Goal: Task Accomplishment & Management: Manage account settings

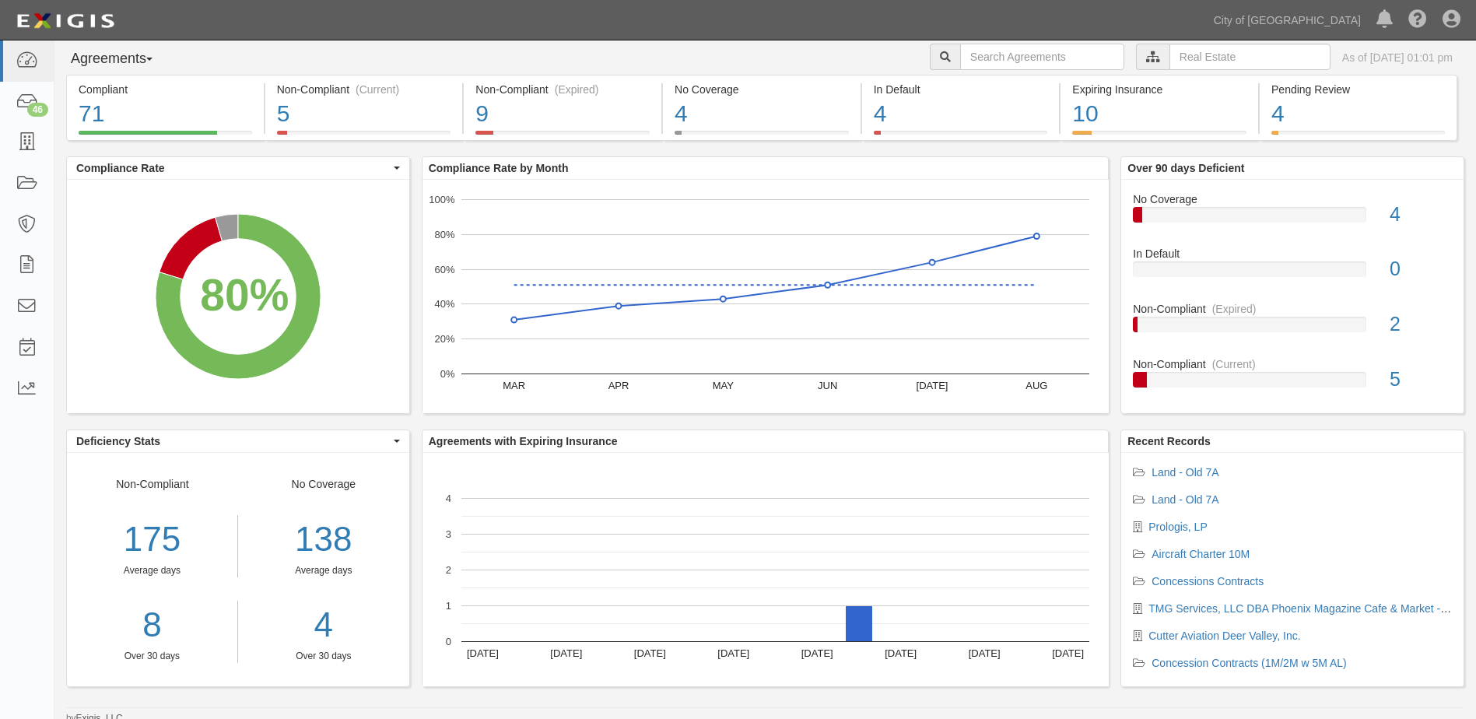
scroll to position [15, 0]
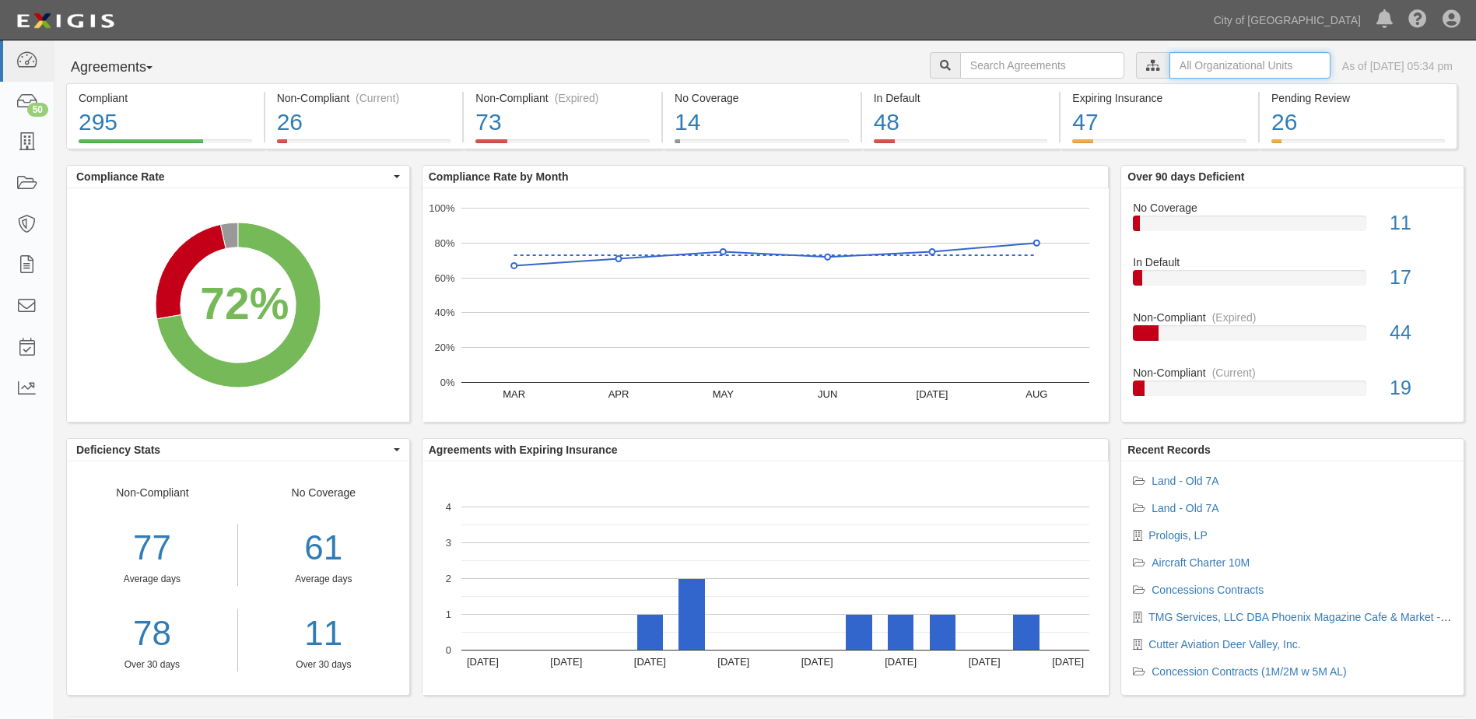
click at [1182, 74] on input "text" at bounding box center [1249, 65] width 161 height 26
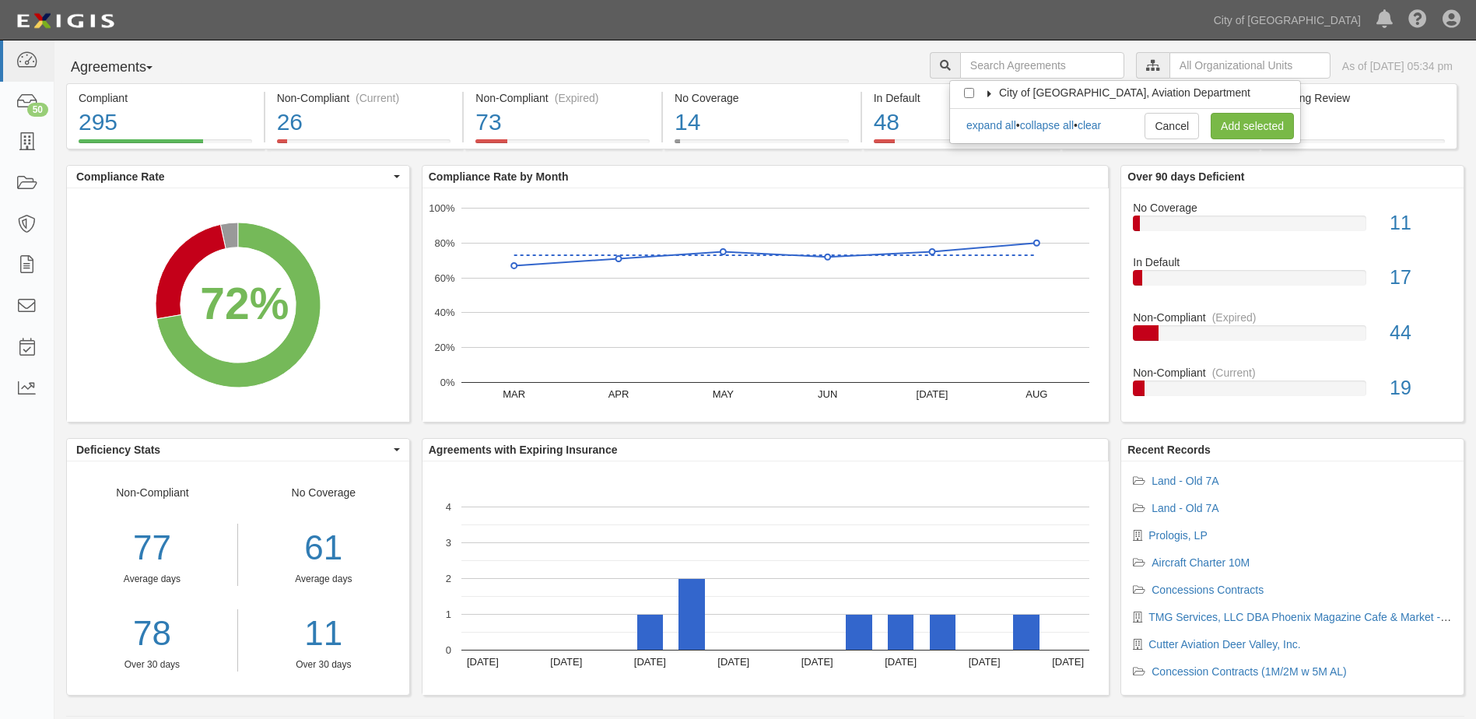
click at [988, 94] on icon at bounding box center [989, 93] width 11 height 7
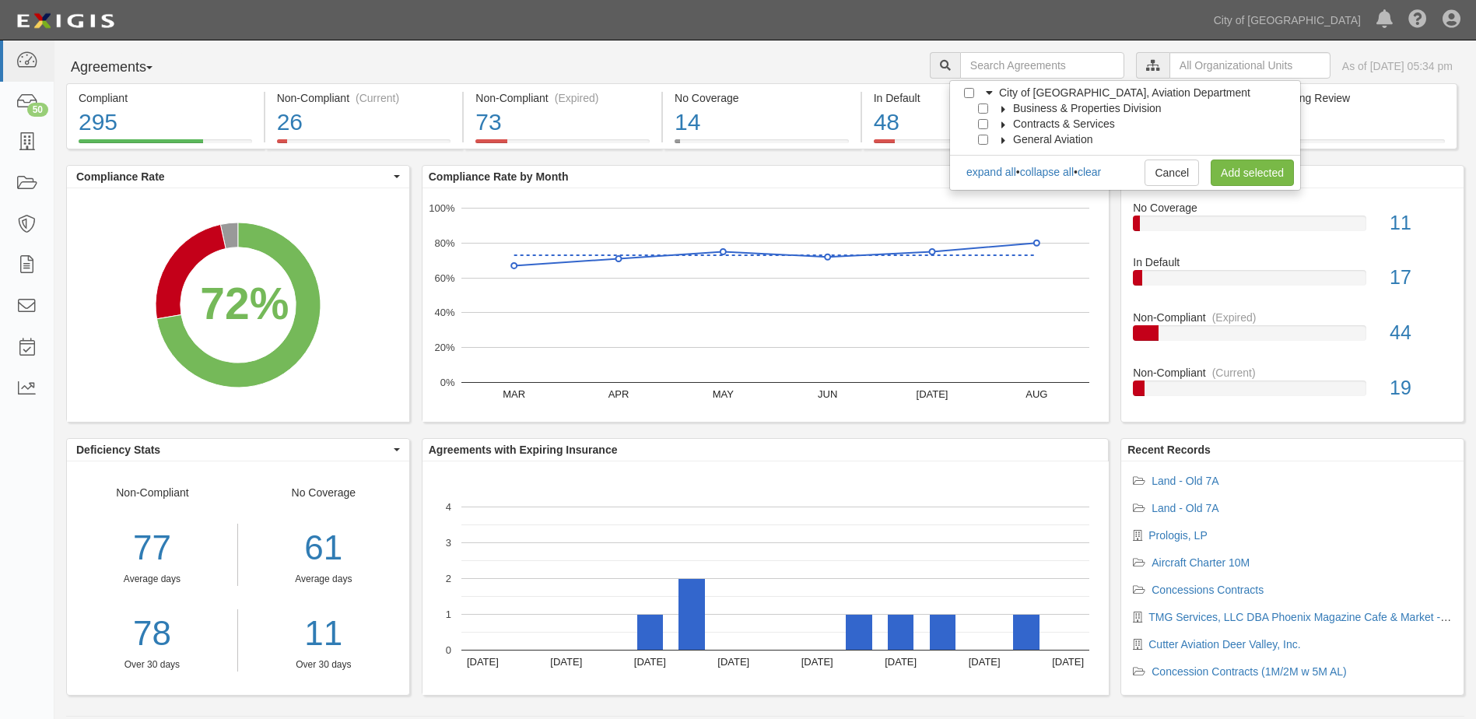
click at [998, 106] on icon at bounding box center [1003, 109] width 11 height 7
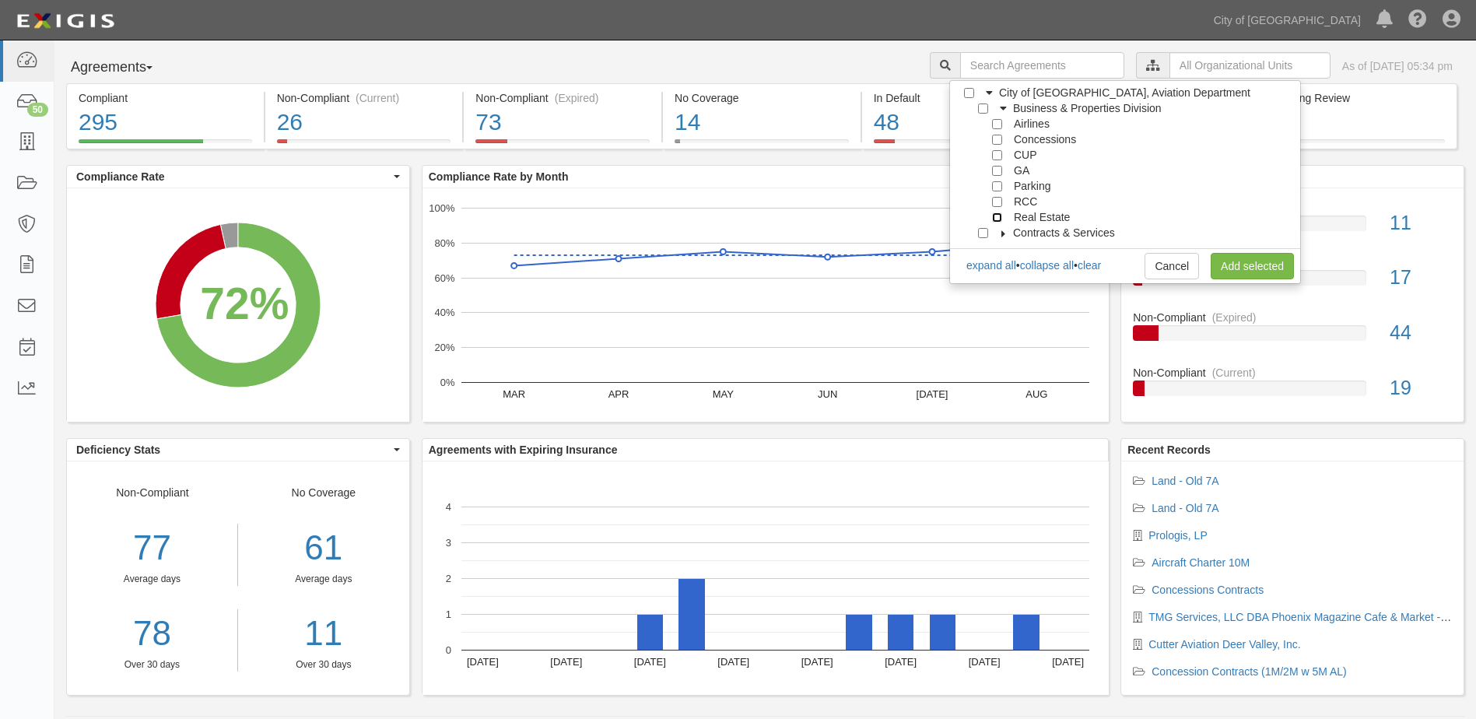
click at [1000, 215] on input "Real Estate" at bounding box center [997, 217] width 10 height 10
checkbox input "true"
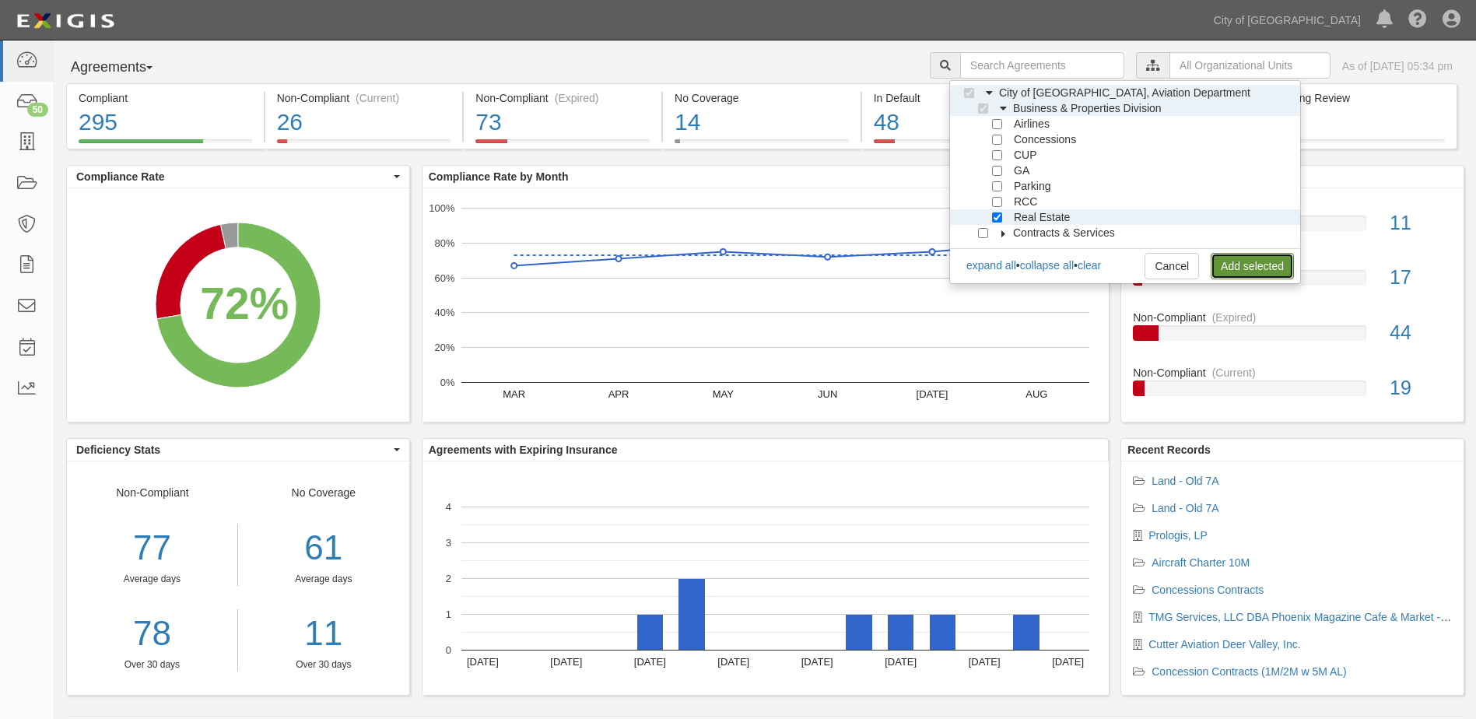
click at [1226, 262] on link "Add selected" at bounding box center [1252, 266] width 83 height 26
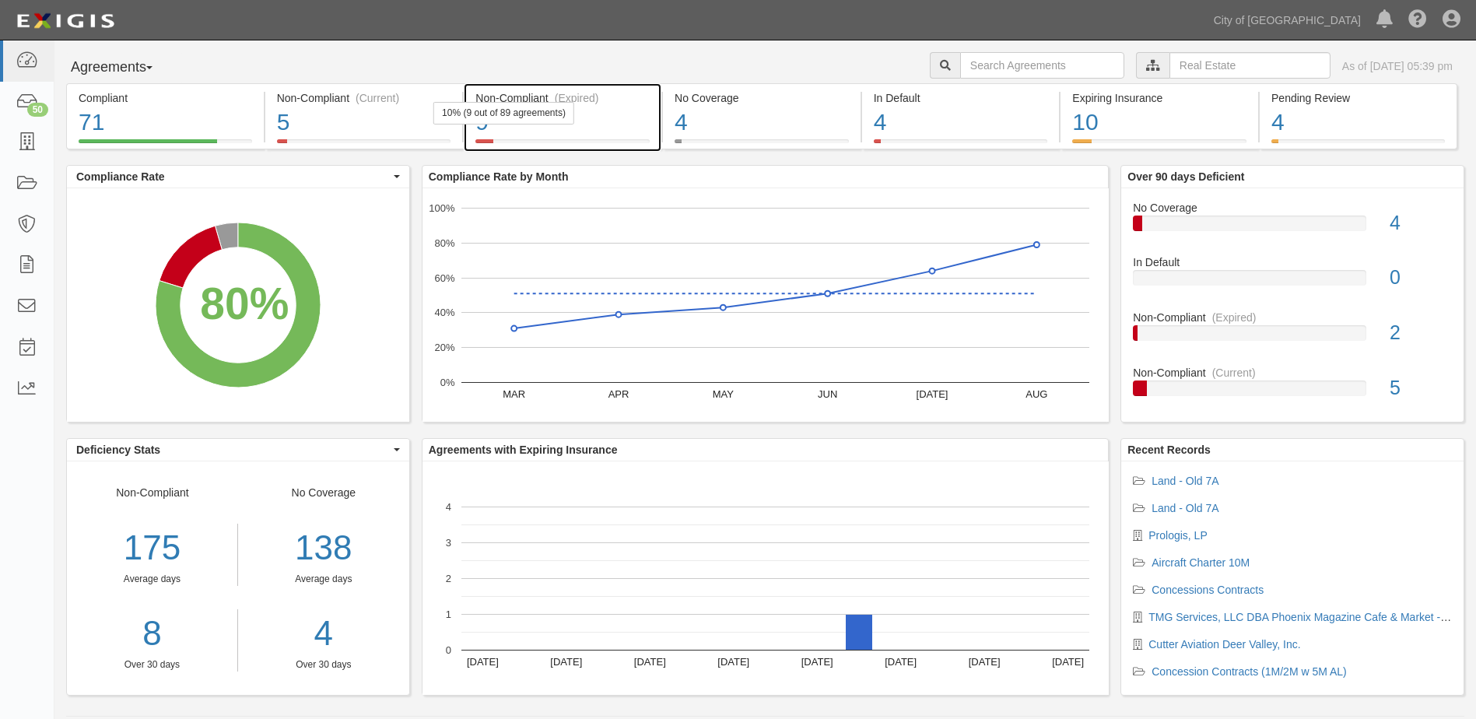
click at [608, 128] on div "9" at bounding box center [562, 122] width 174 height 33
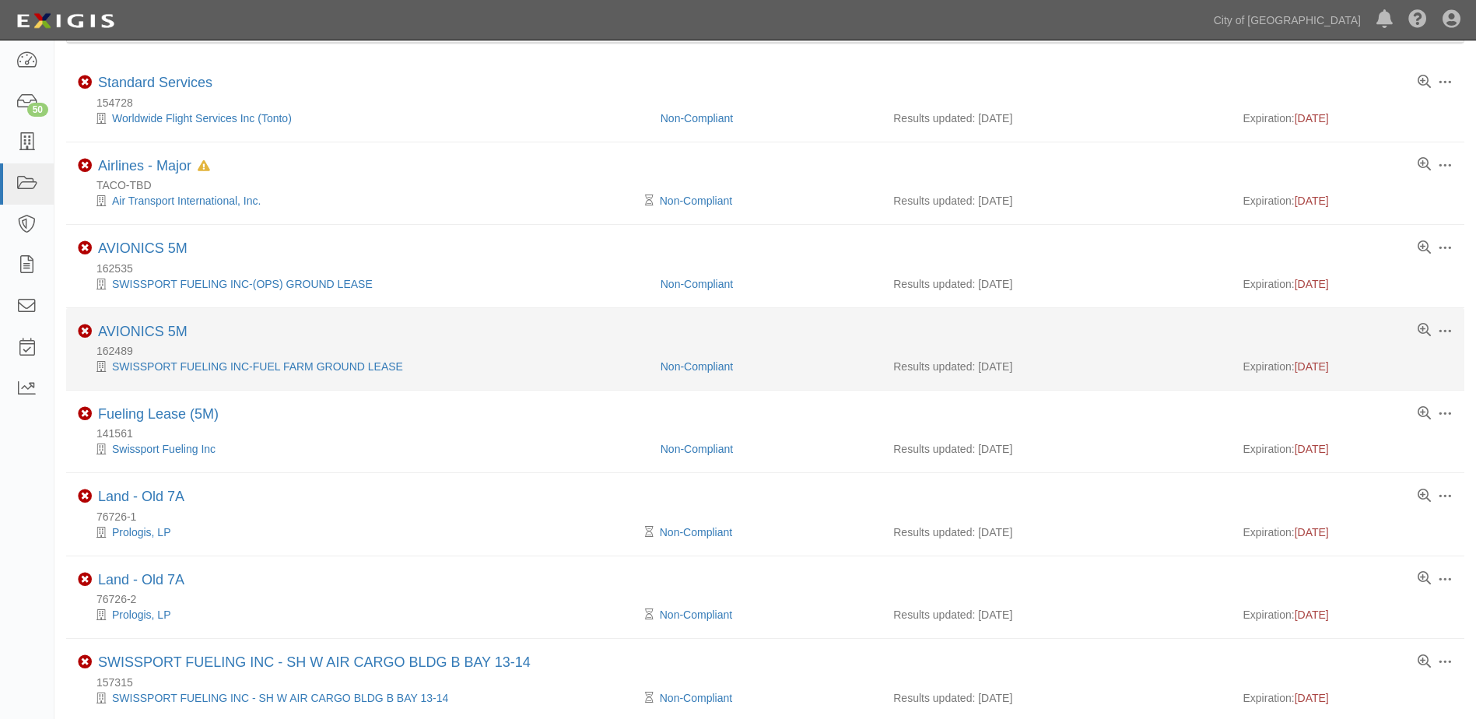
scroll to position [98, 0]
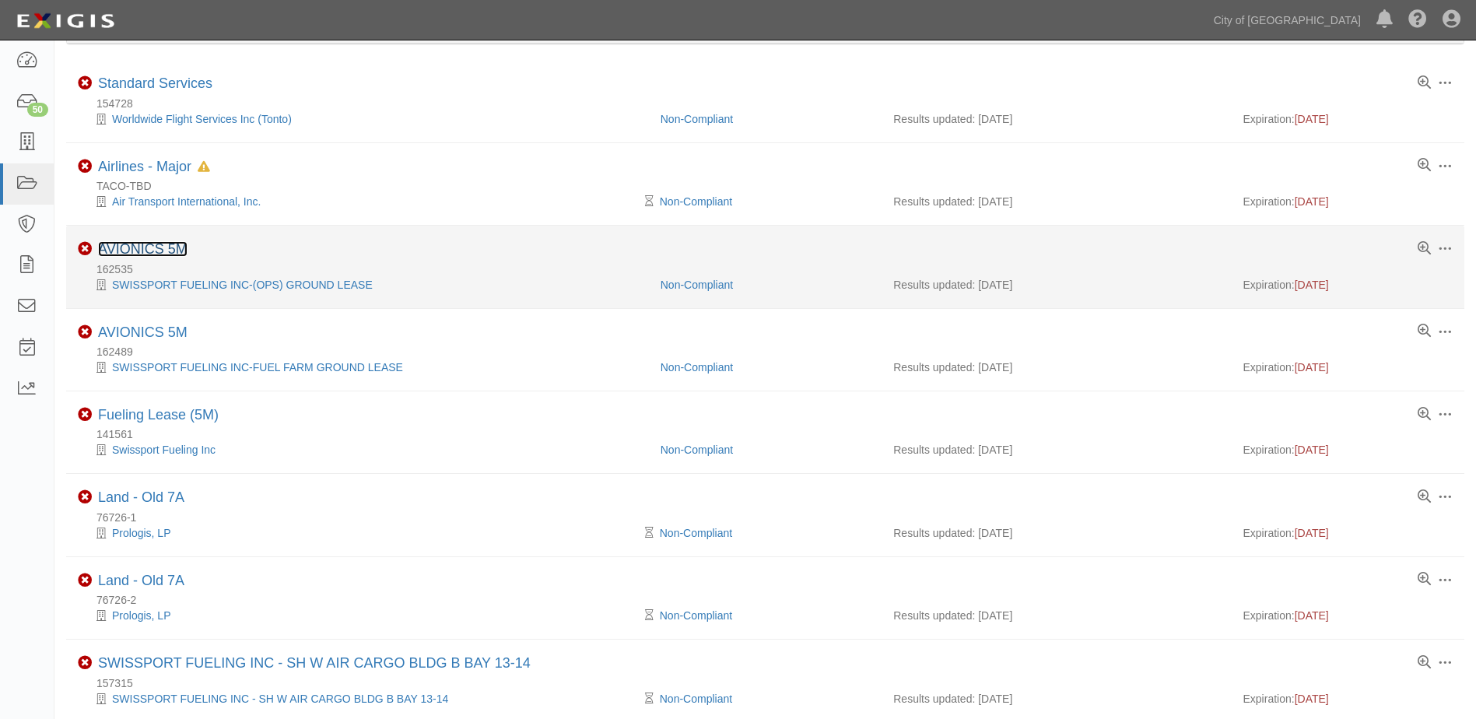
click at [148, 247] on link "AVIONICS 5M" at bounding box center [142, 249] width 89 height 16
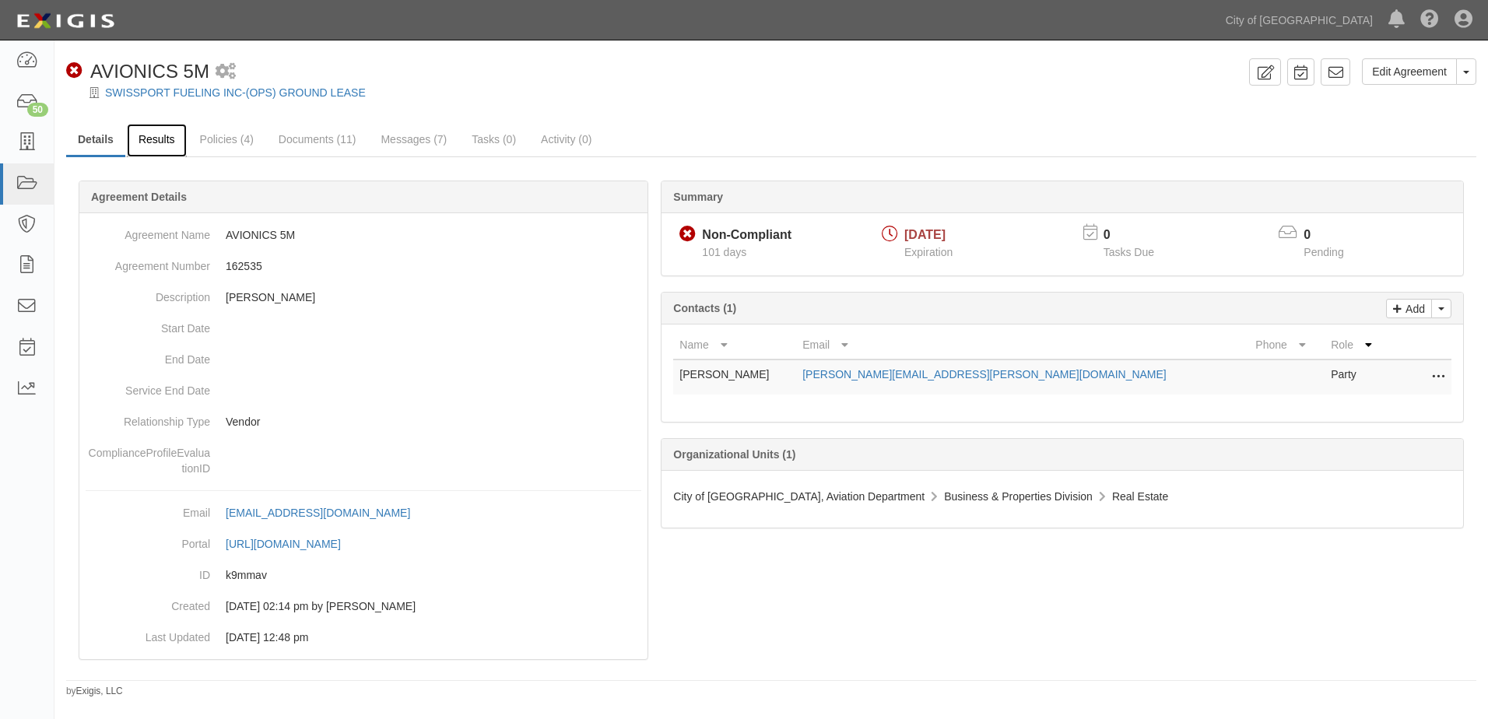
click at [170, 145] on link "Results" at bounding box center [157, 140] width 60 height 33
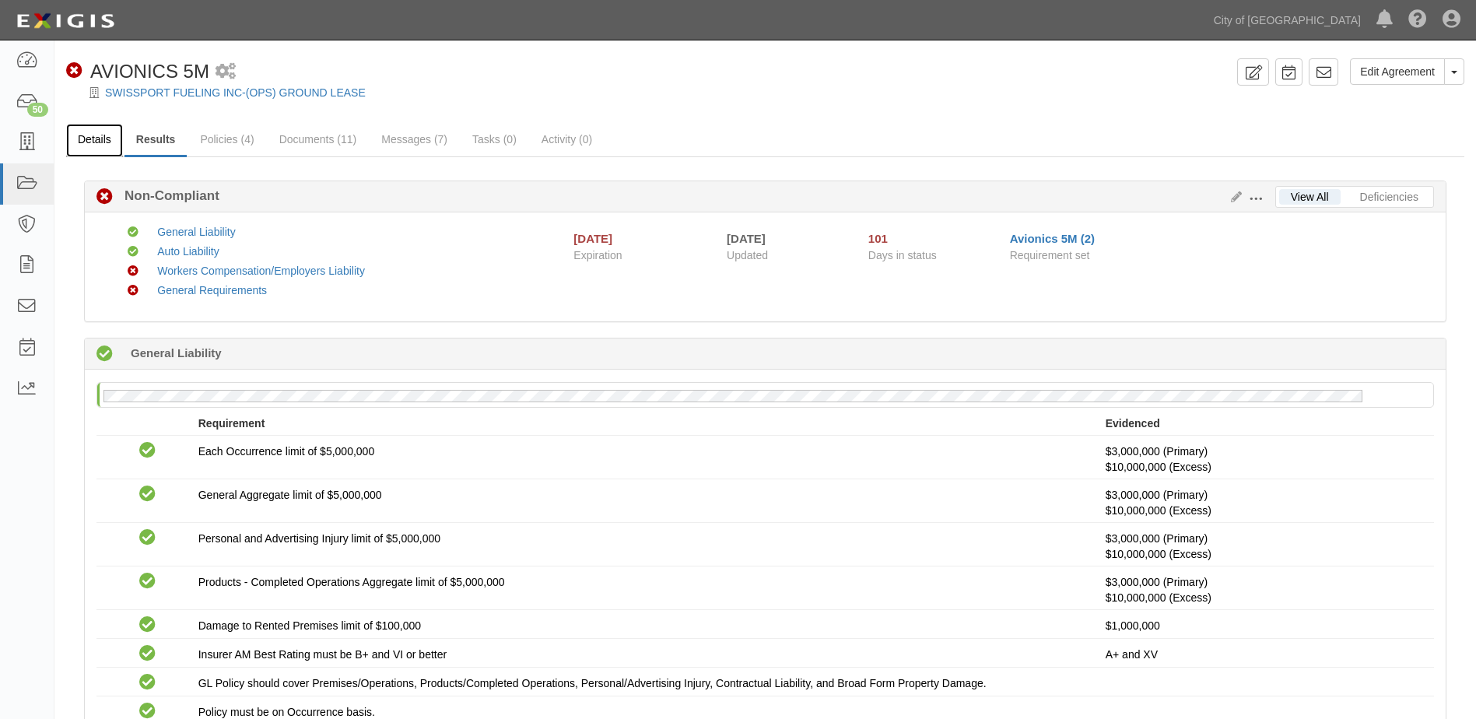
click at [96, 133] on link "Details" at bounding box center [94, 140] width 57 height 33
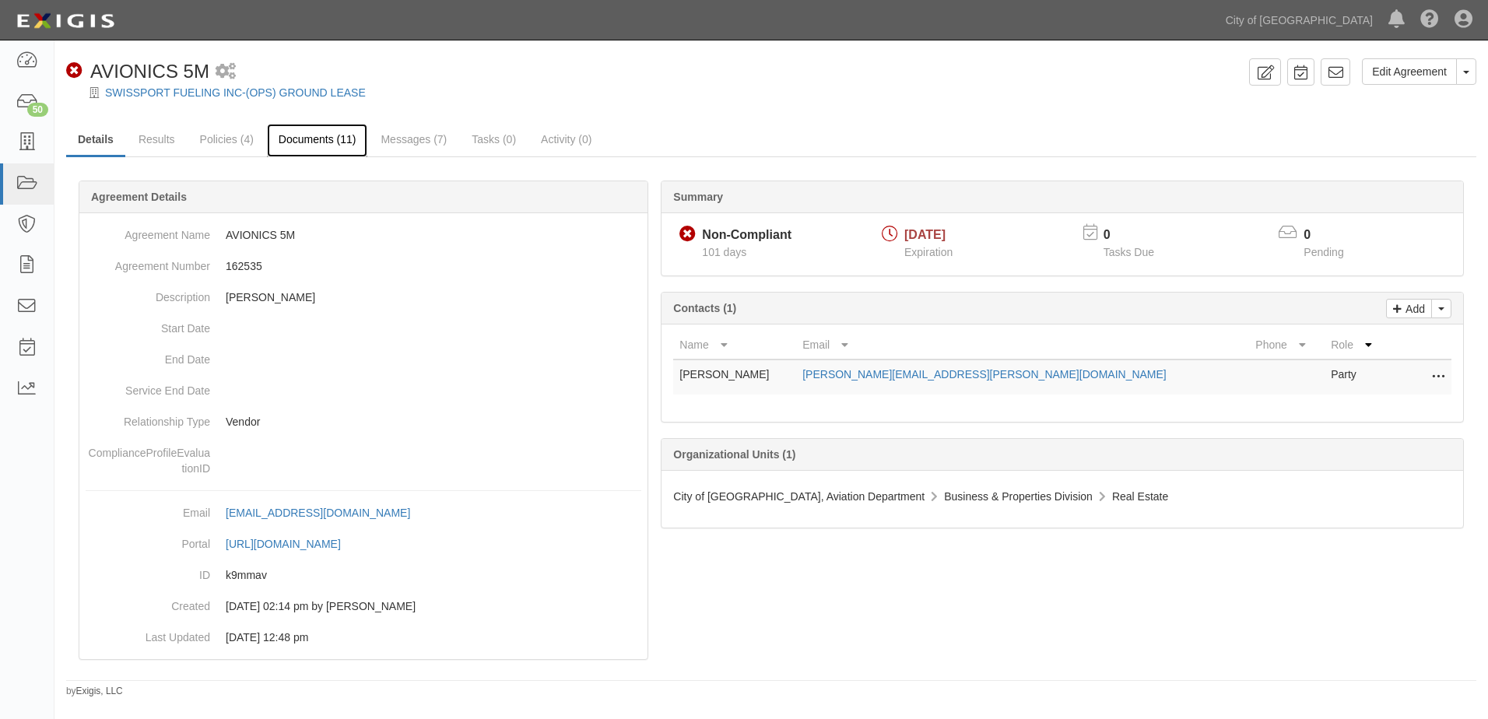
click at [298, 136] on link "Documents (11)" at bounding box center [317, 140] width 101 height 33
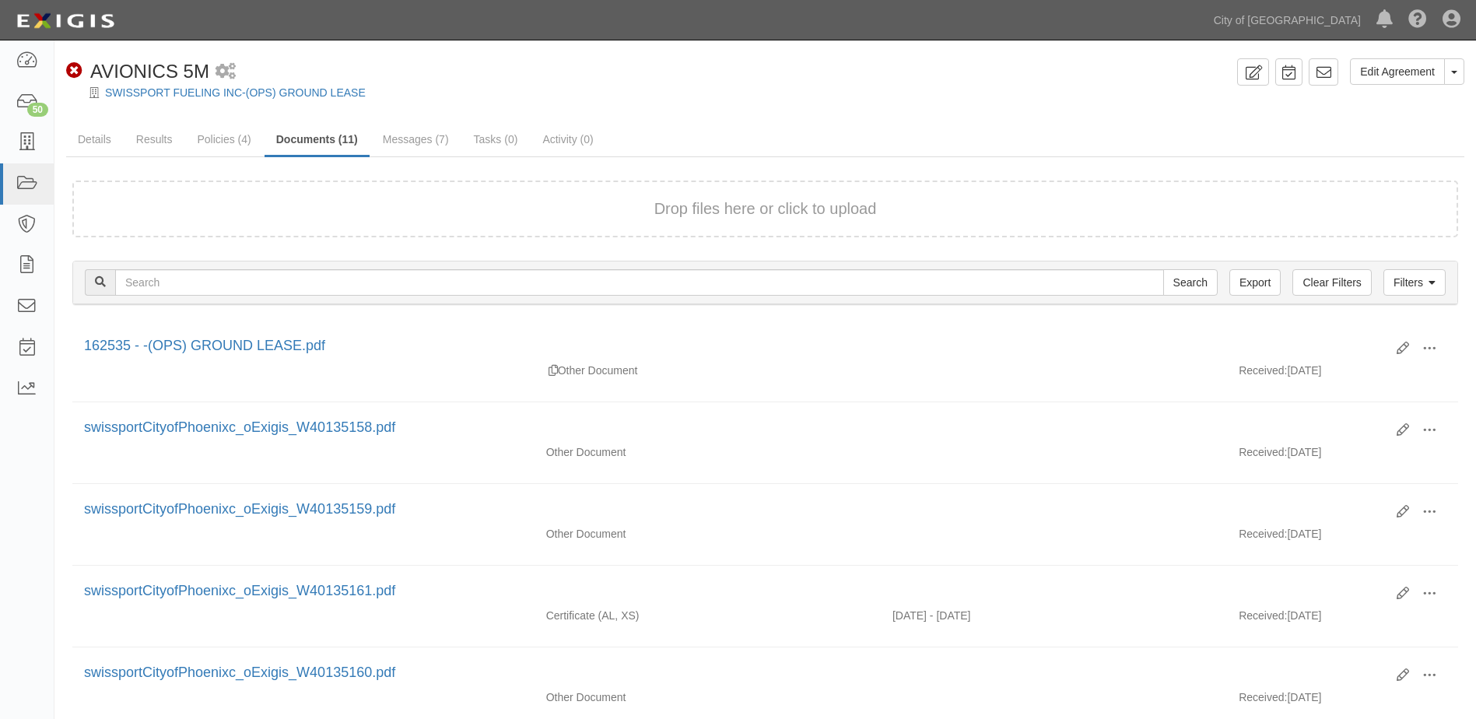
click at [595, 212] on div "Drop files here or click to upload" at bounding box center [764, 209] width 1351 height 23
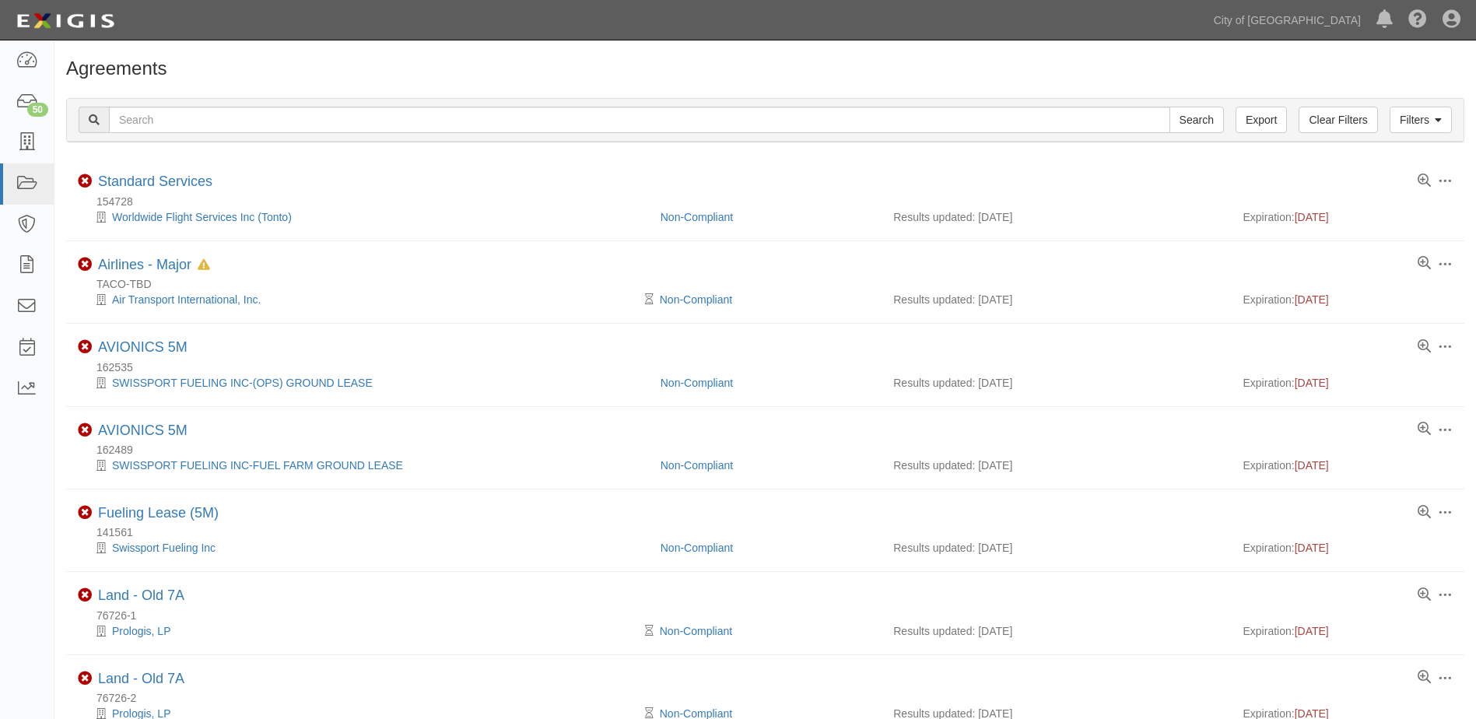
scroll to position [98, 0]
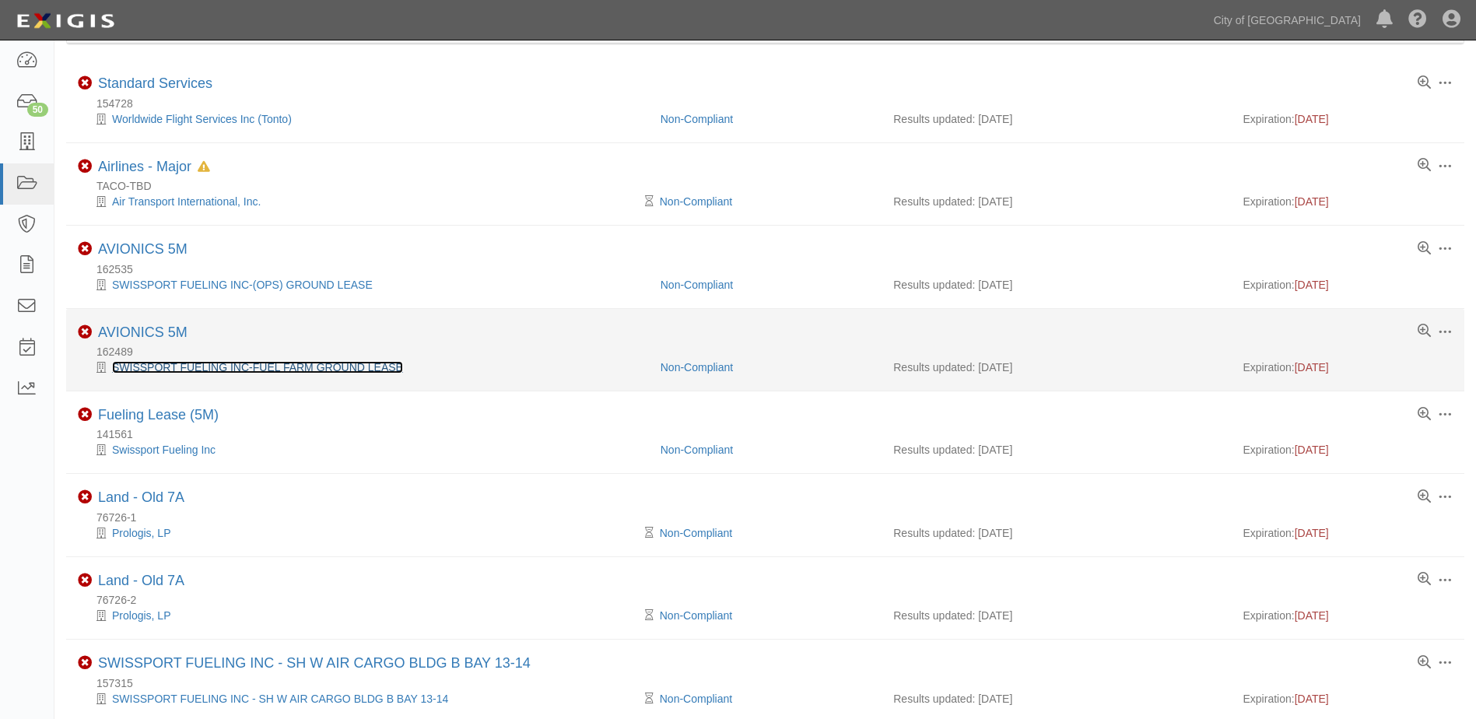
click at [230, 371] on link "SWISSPORT FUELING INC-FUEL FARM GROUND LEASE" at bounding box center [257, 367] width 291 height 12
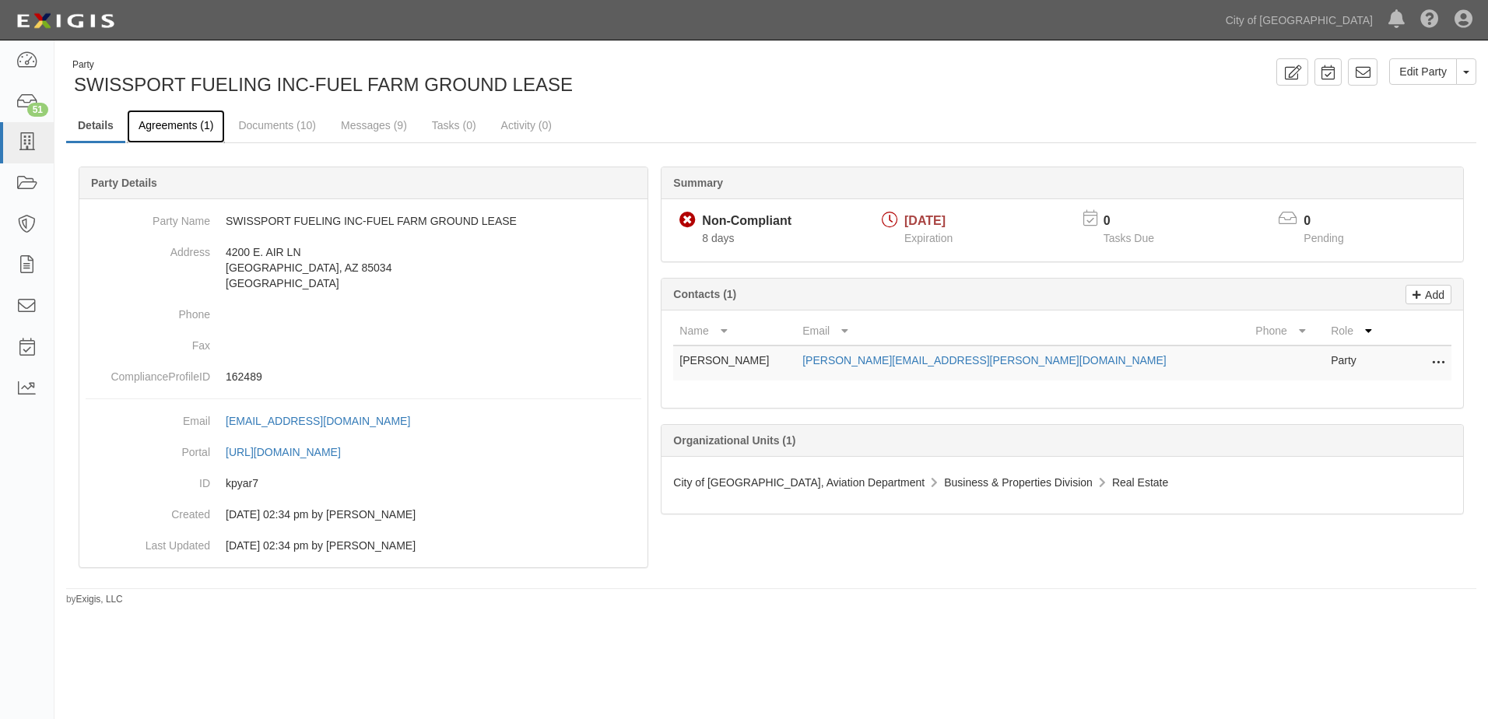
click at [163, 124] on link "Agreements (1)" at bounding box center [176, 126] width 98 height 33
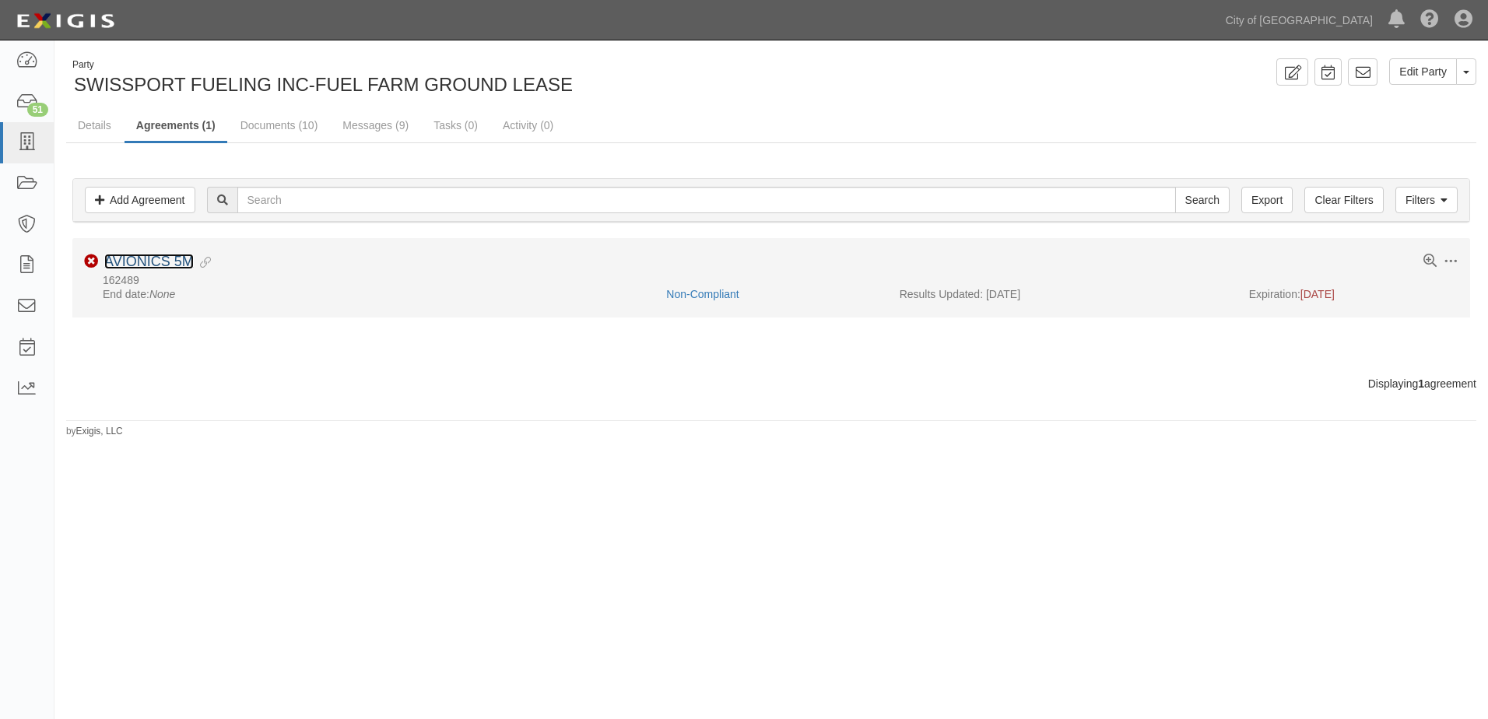
click at [140, 258] on link "AVIONICS 5M" at bounding box center [148, 262] width 89 height 16
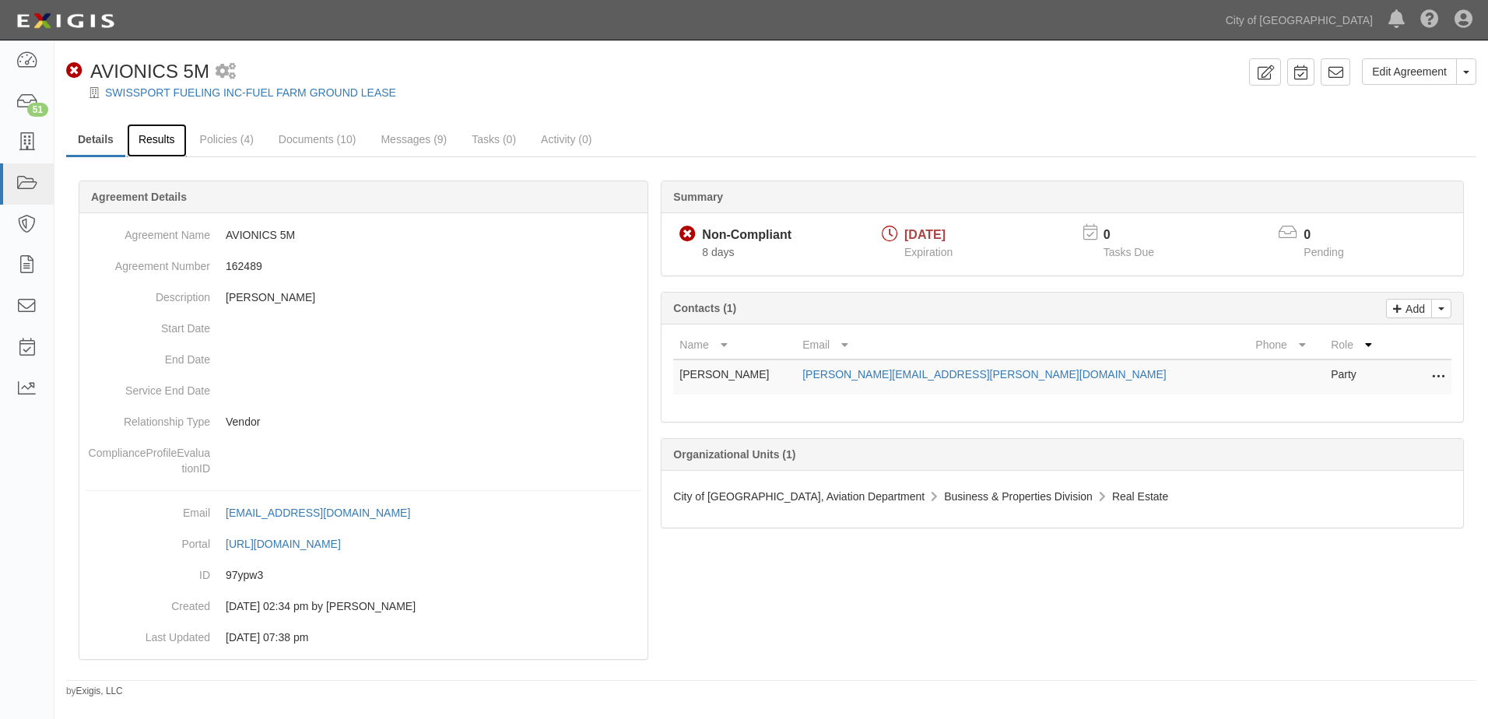
click at [174, 143] on link "Results" at bounding box center [157, 140] width 60 height 33
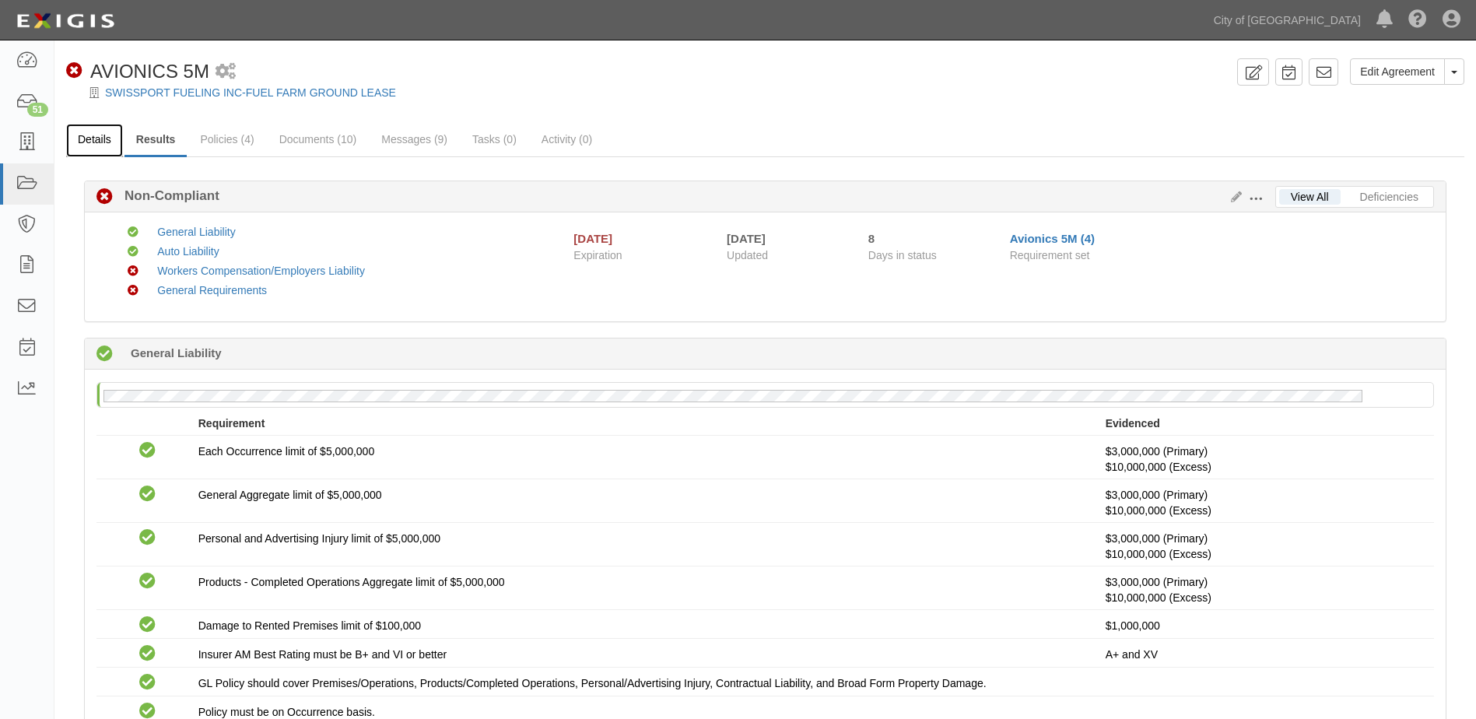
click at [92, 140] on link "Details" at bounding box center [94, 140] width 57 height 33
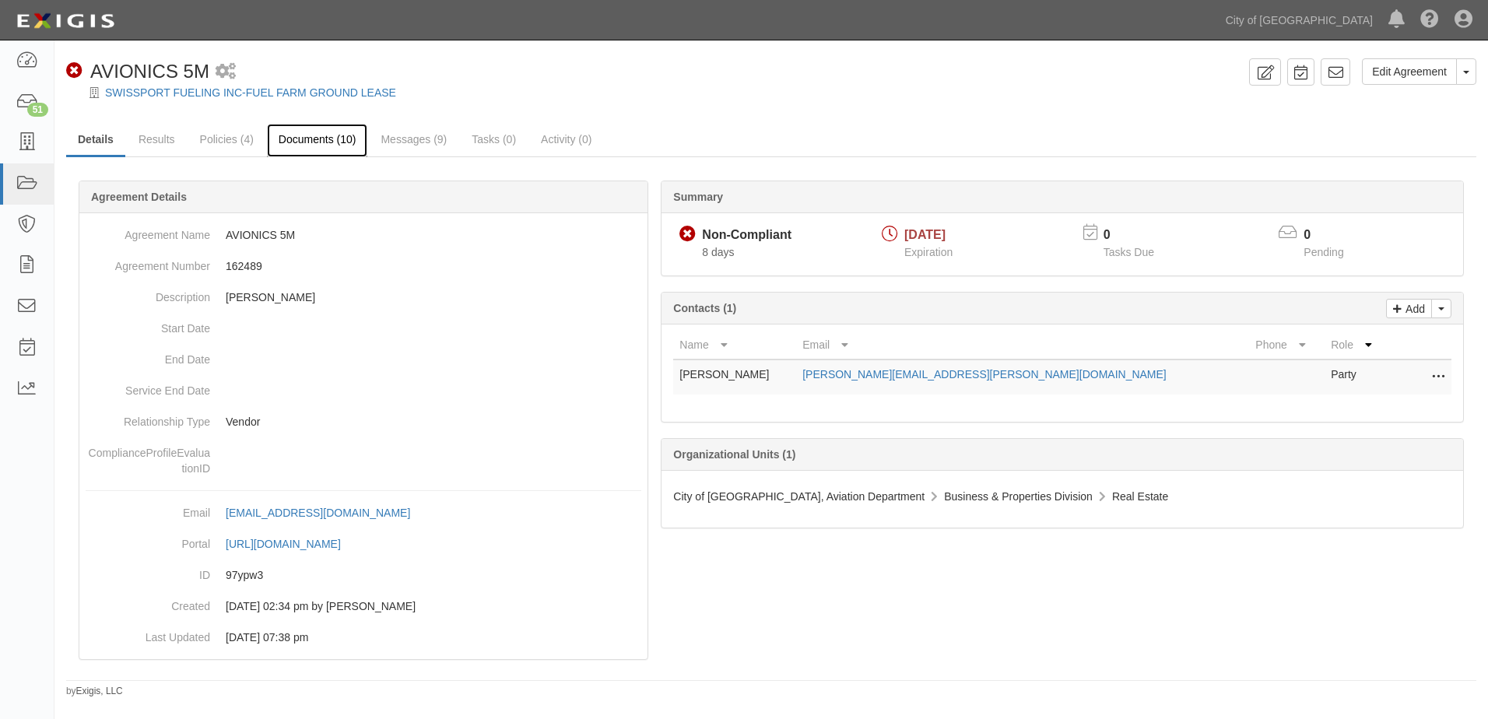
click at [286, 137] on link "Documents (10)" at bounding box center [317, 140] width 101 height 33
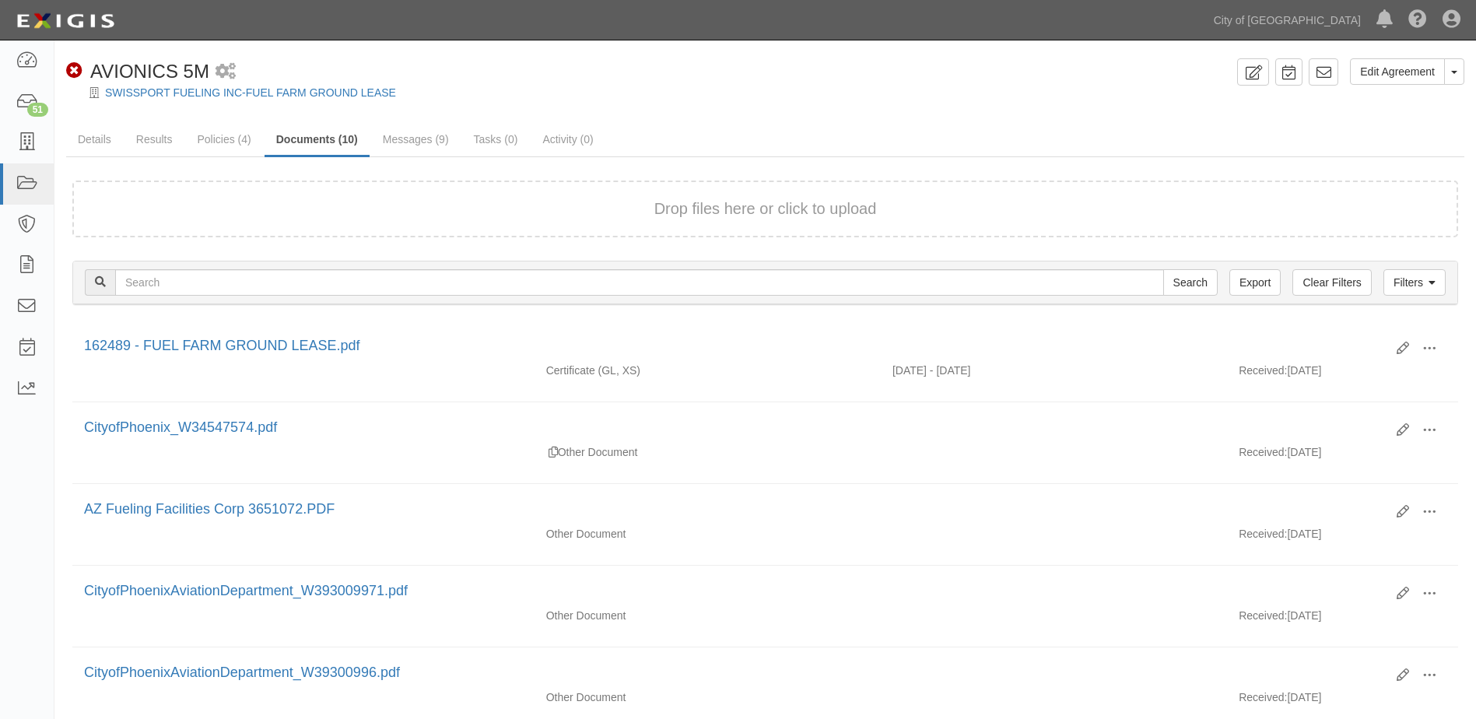
click at [669, 202] on button "Drop files here or click to upload" at bounding box center [765, 209] width 223 height 23
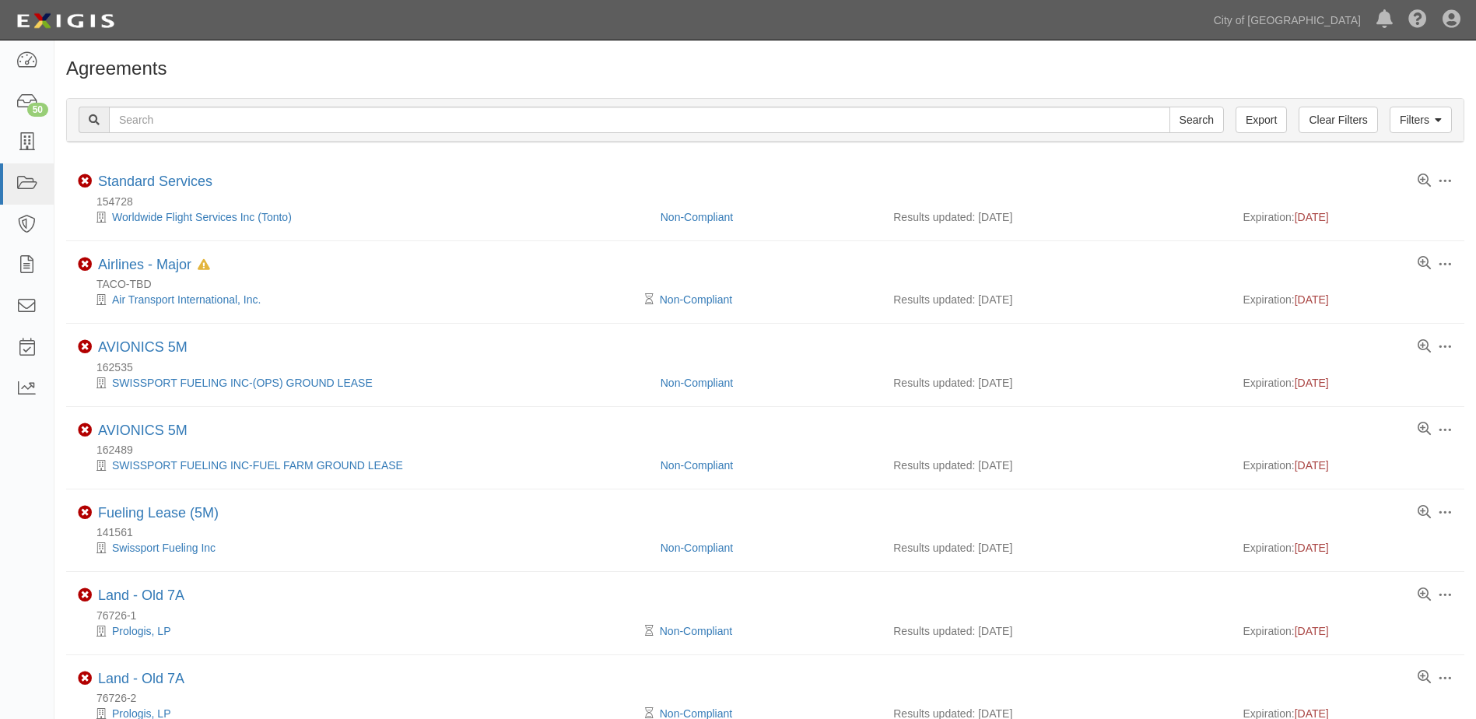
scroll to position [98, 0]
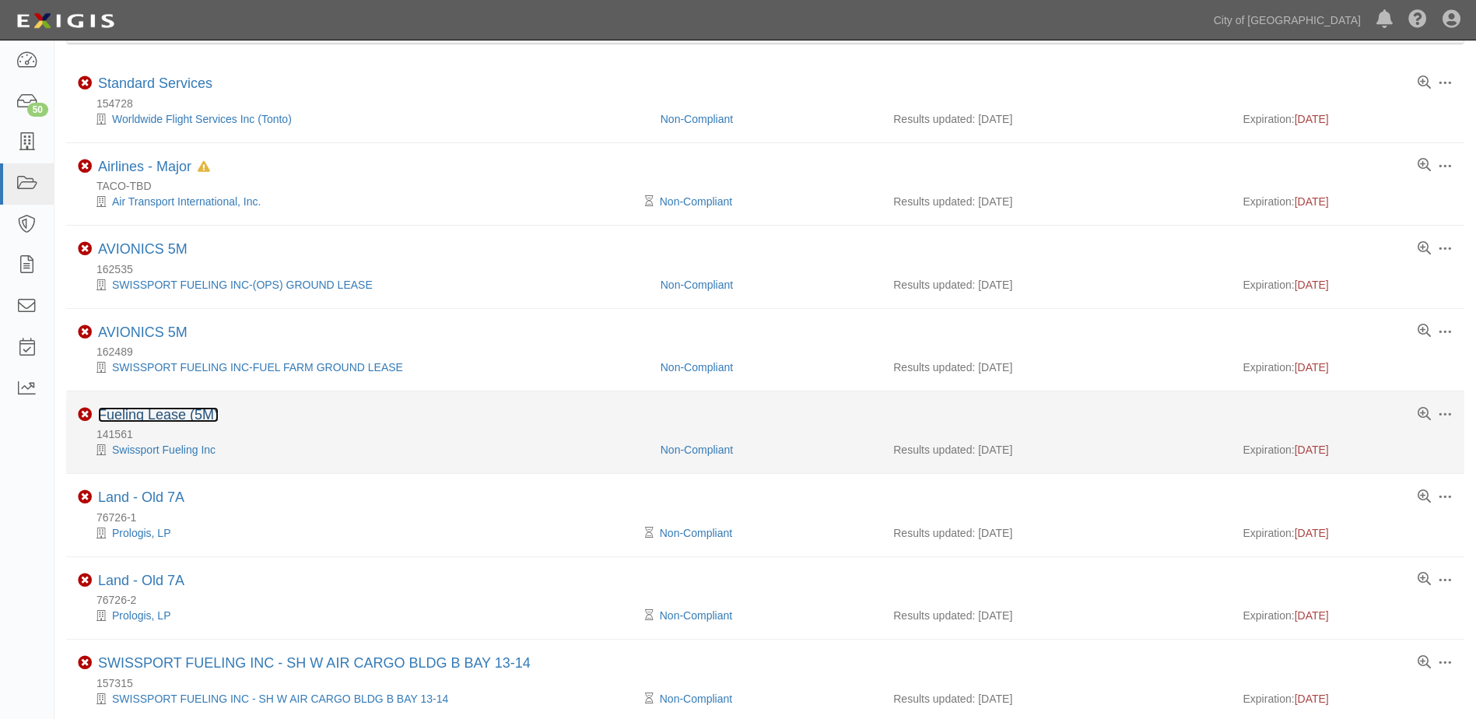
click at [139, 411] on link "Fueling Lease (5M)" at bounding box center [158, 415] width 121 height 16
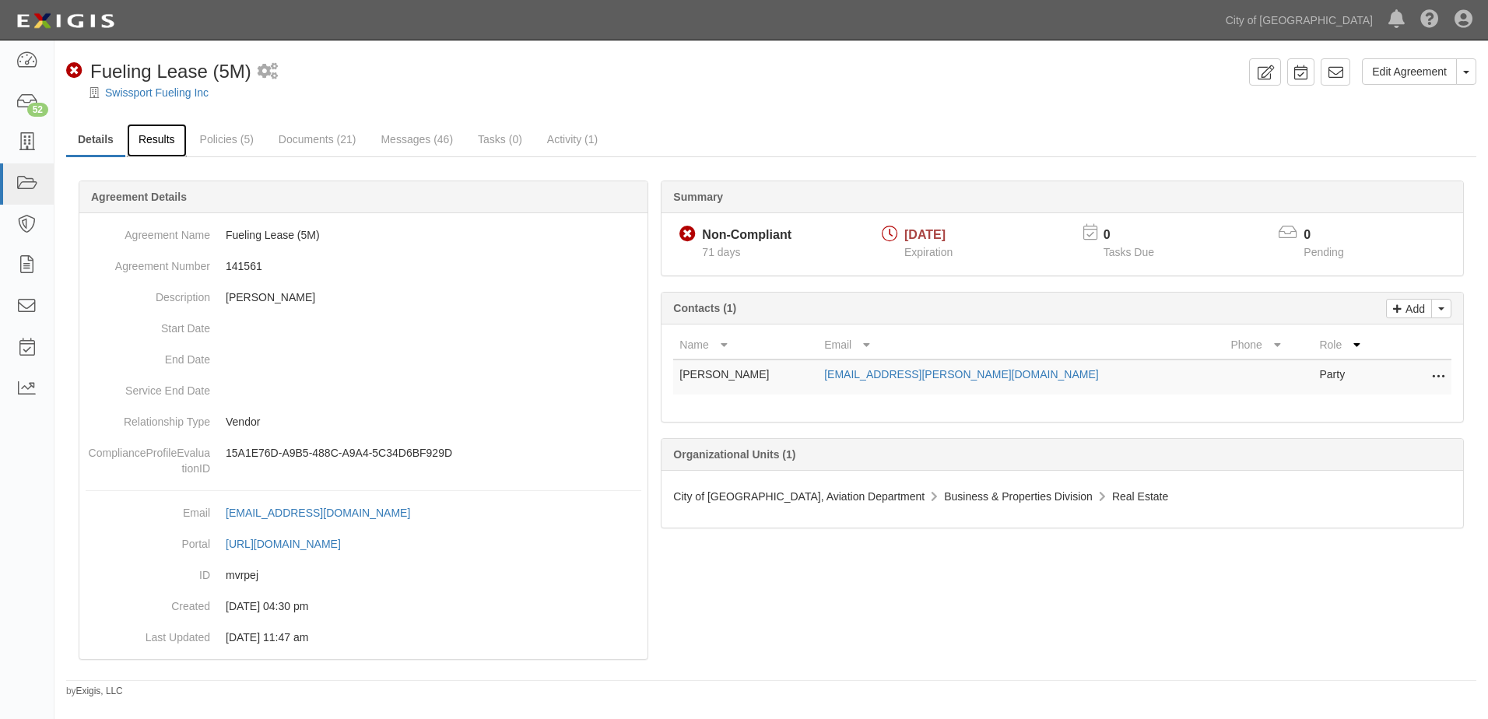
click at [175, 146] on link "Results" at bounding box center [157, 140] width 60 height 33
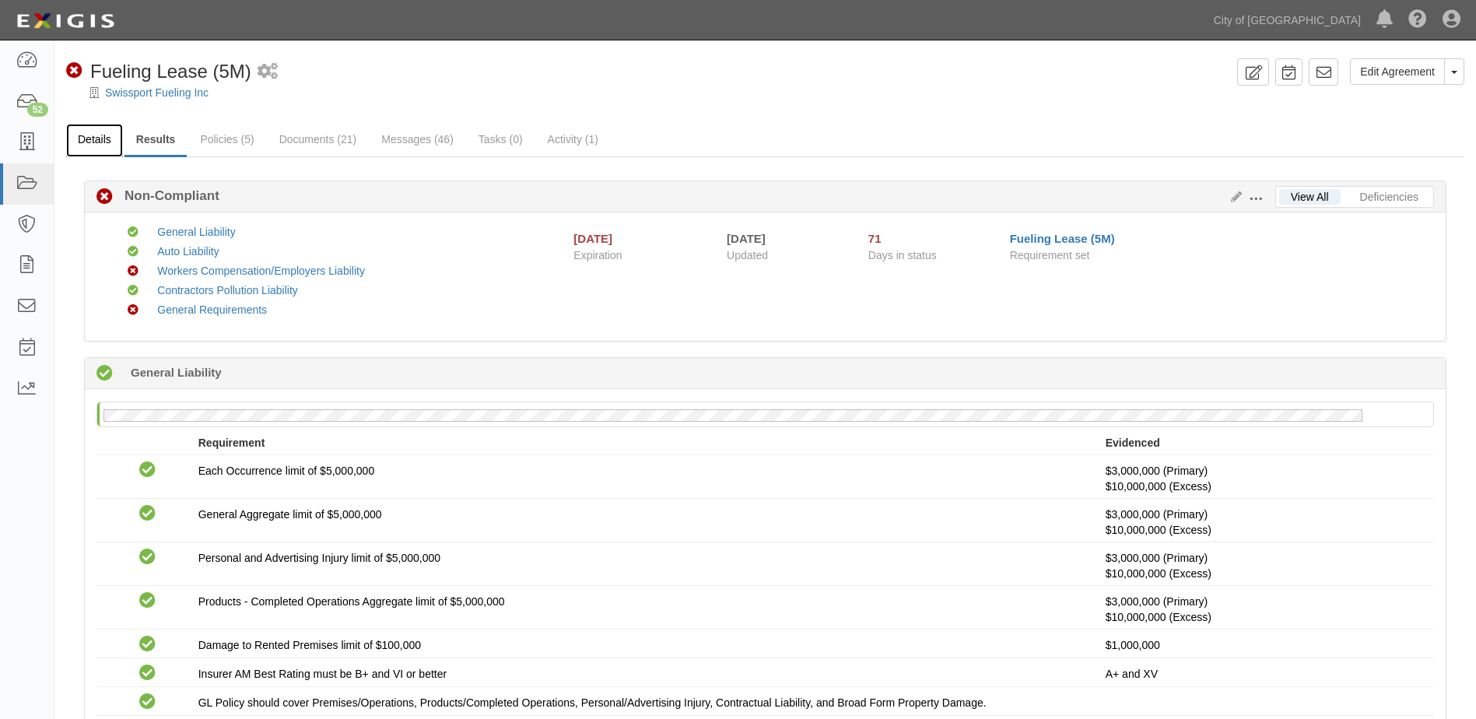
click at [103, 147] on link "Details" at bounding box center [94, 140] width 57 height 33
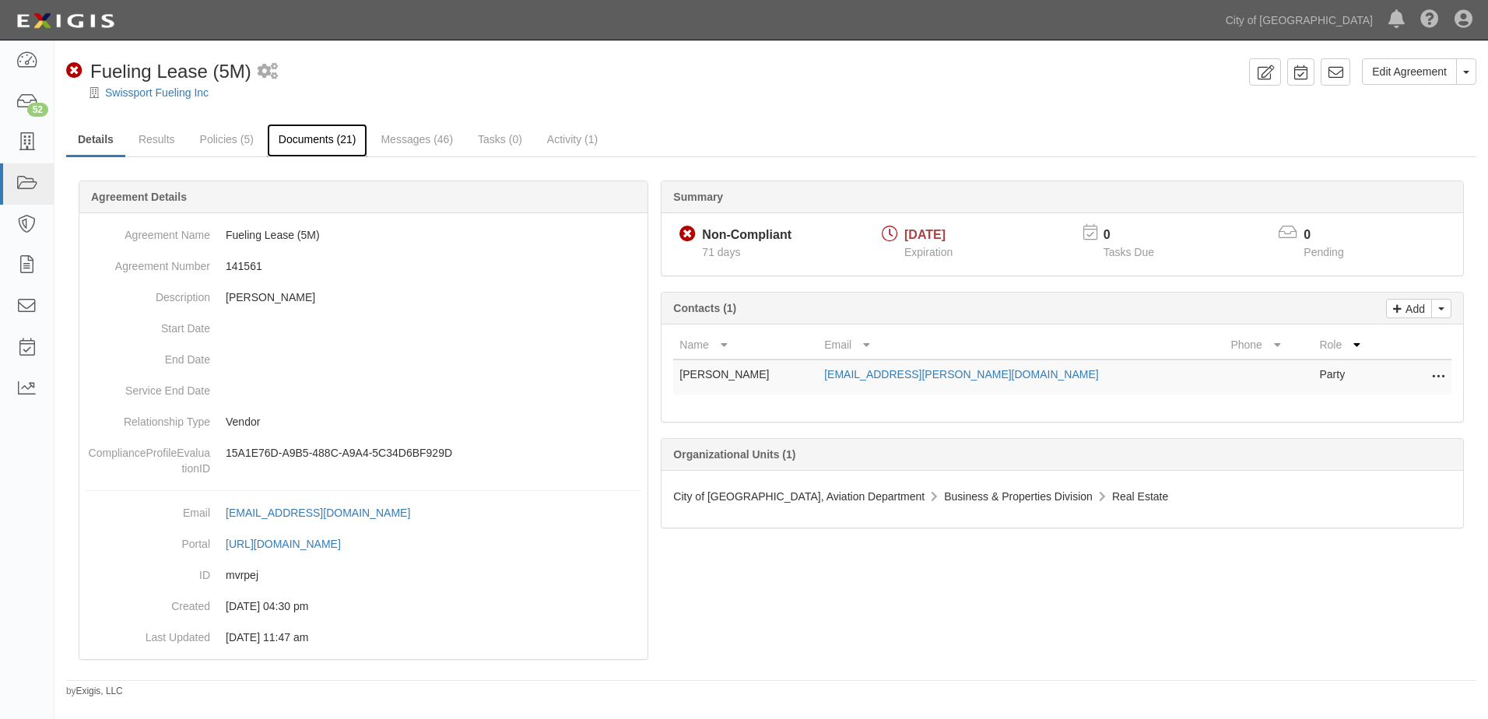
click at [308, 146] on link "Documents (21)" at bounding box center [317, 140] width 101 height 33
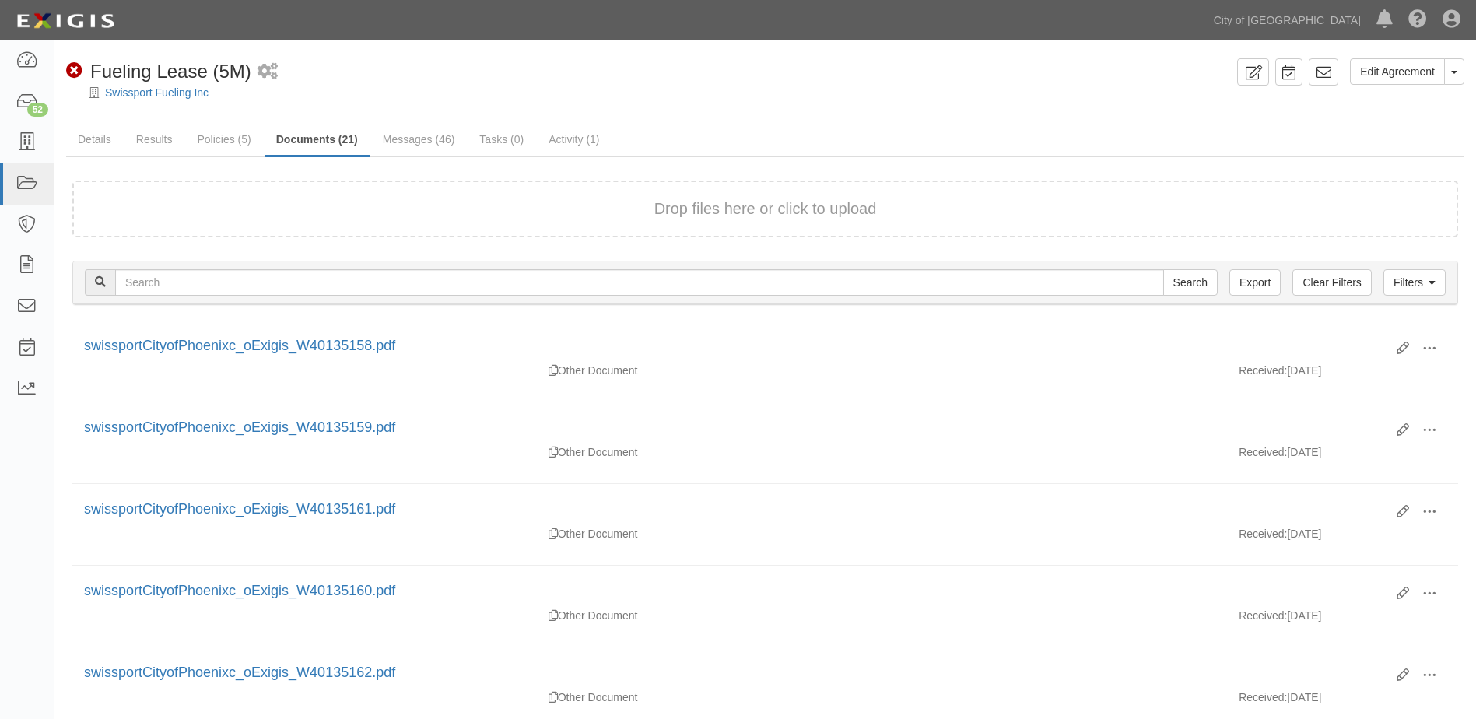
click at [646, 205] on div "Drop files here or click to upload" at bounding box center [764, 209] width 1351 height 23
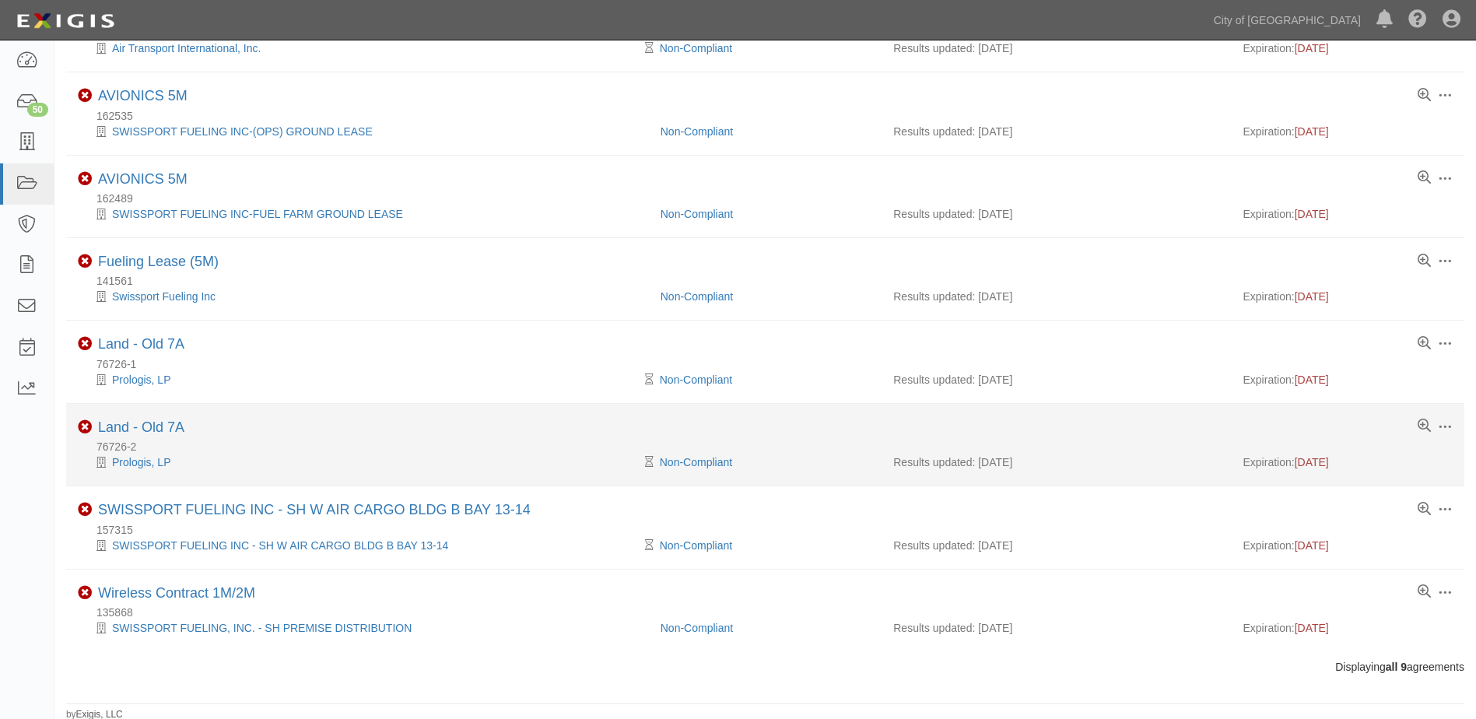
scroll to position [254, 0]
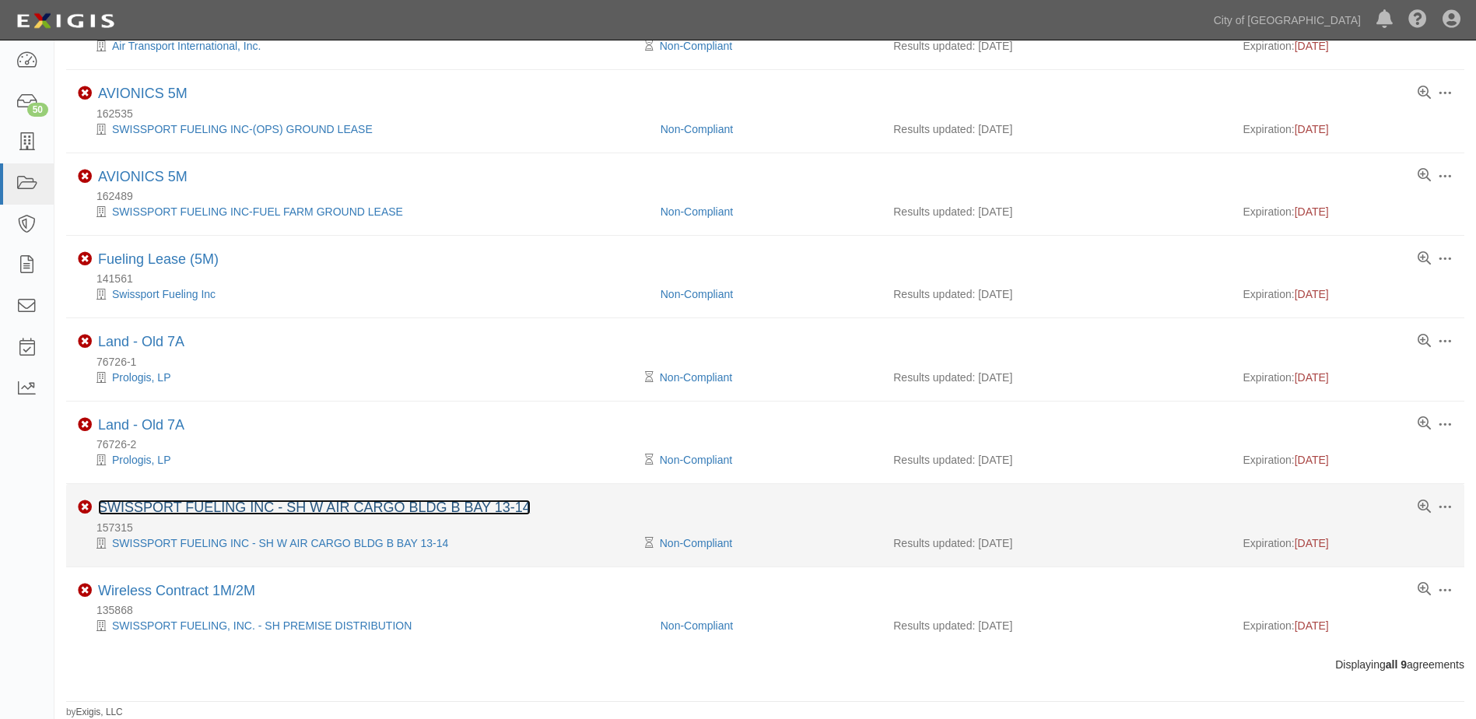
click at [176, 504] on link "SWISSPORT FUELING INC - SH W AIR CARGO BLDG B BAY 13-14" at bounding box center [314, 507] width 433 height 16
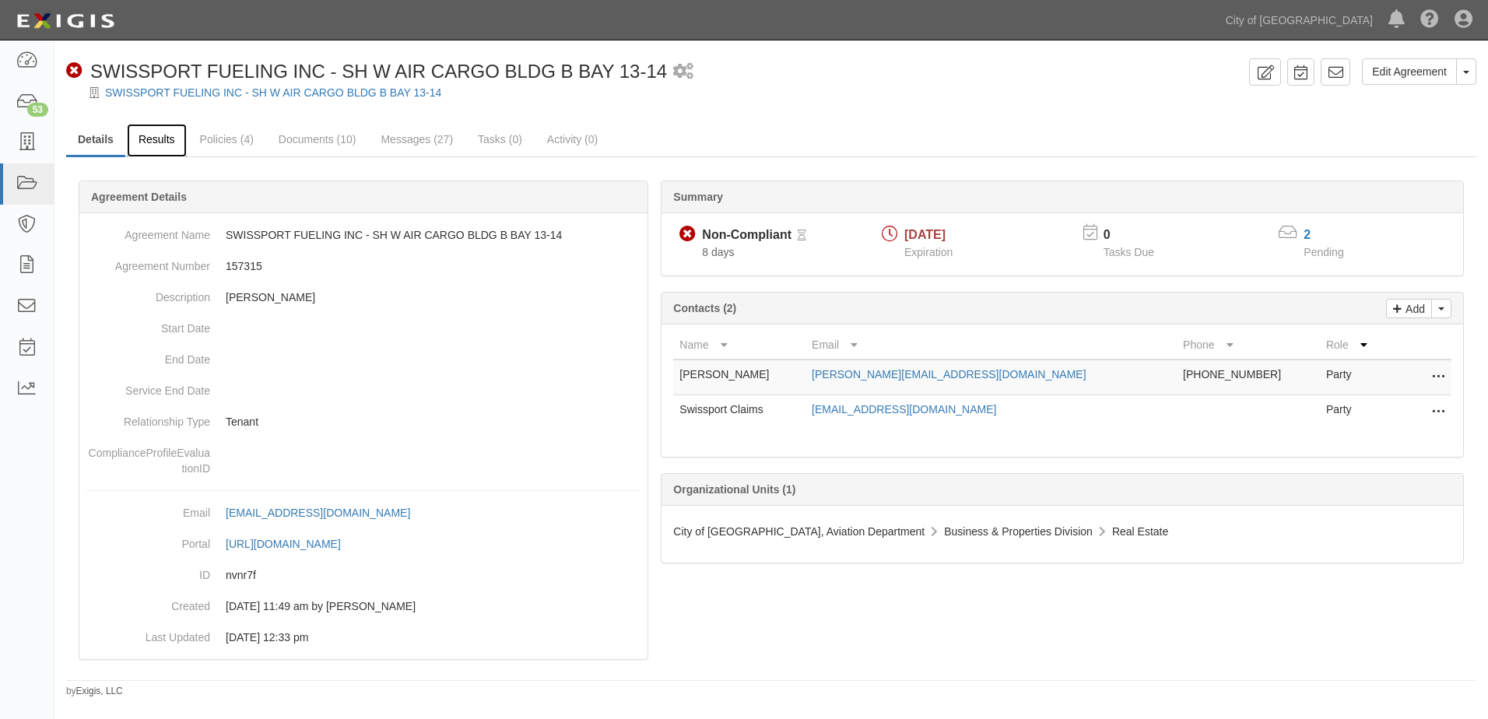
click at [173, 145] on link "Results" at bounding box center [157, 140] width 60 height 33
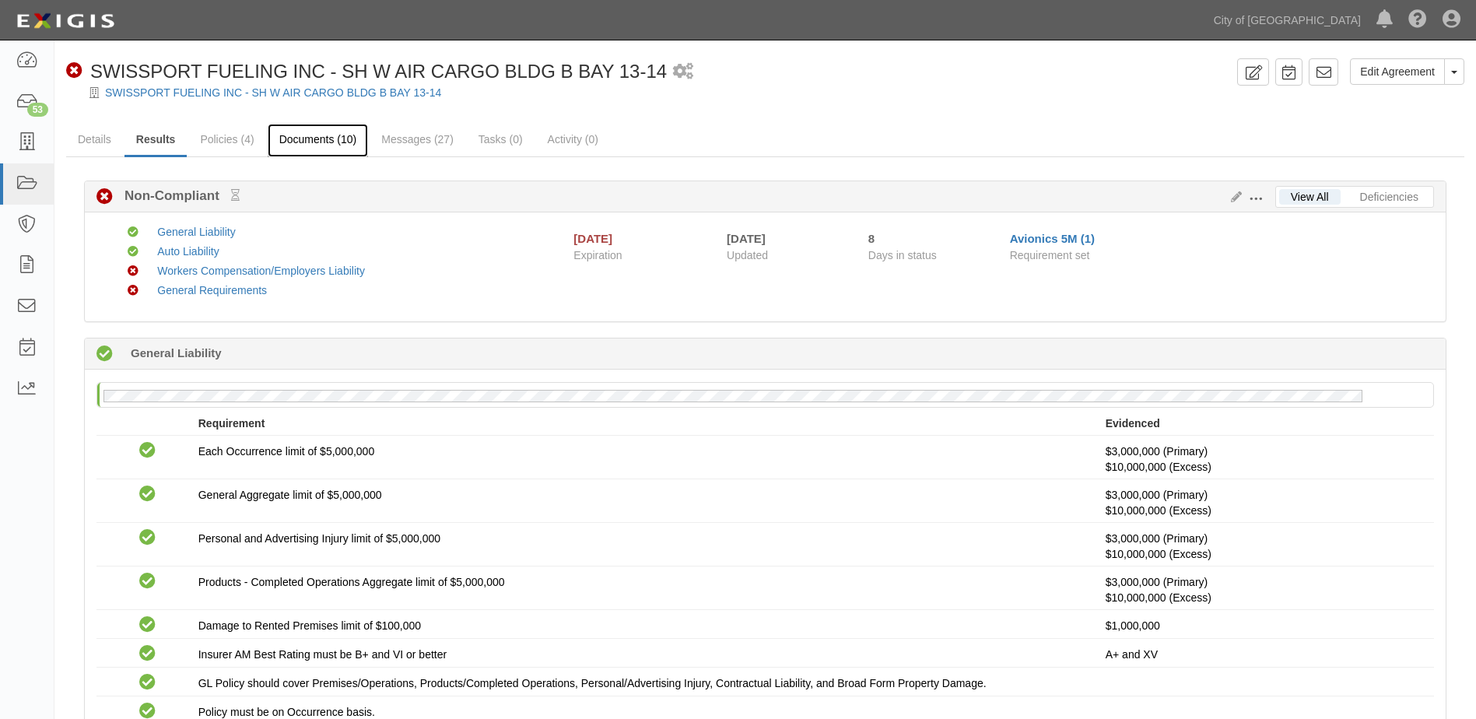
click at [318, 142] on link "Documents (10)" at bounding box center [318, 140] width 101 height 33
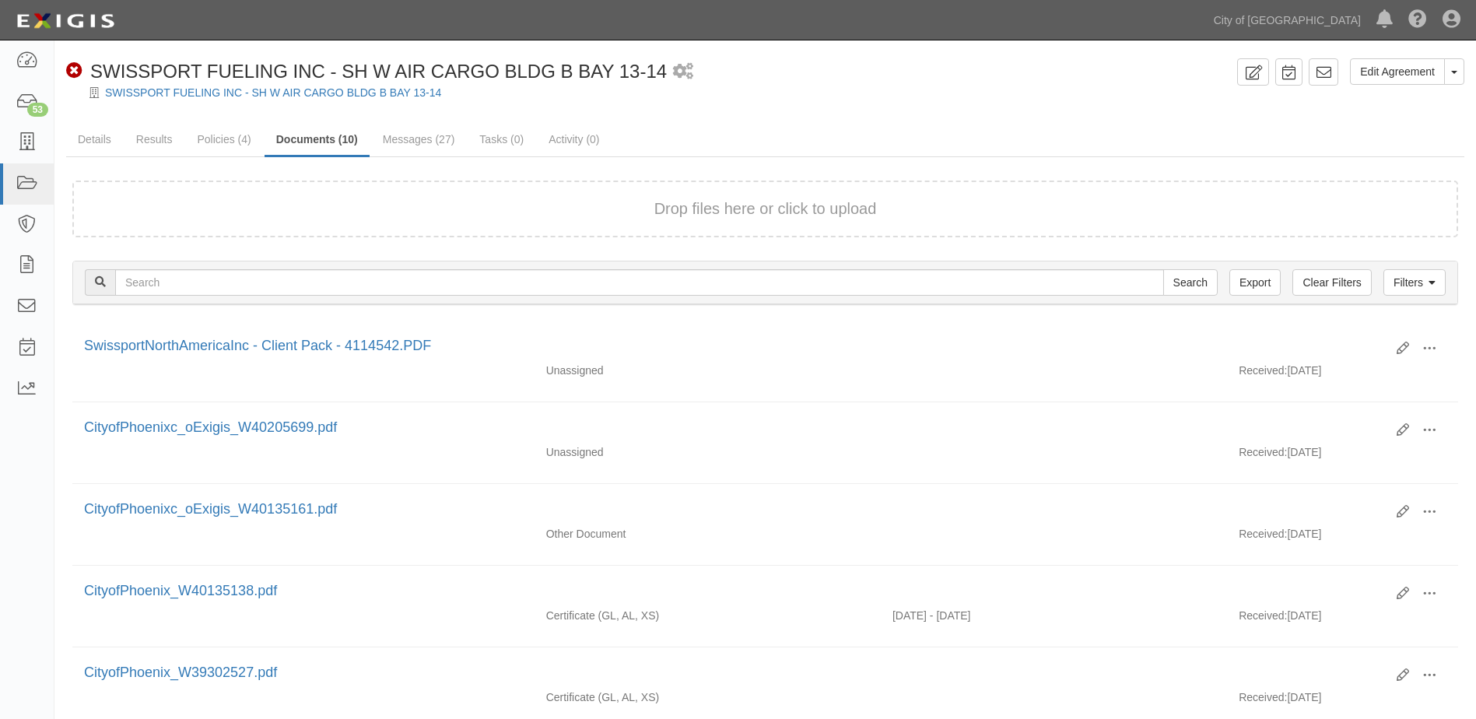
click at [697, 201] on button "Drop files here or click to upload" at bounding box center [765, 209] width 223 height 23
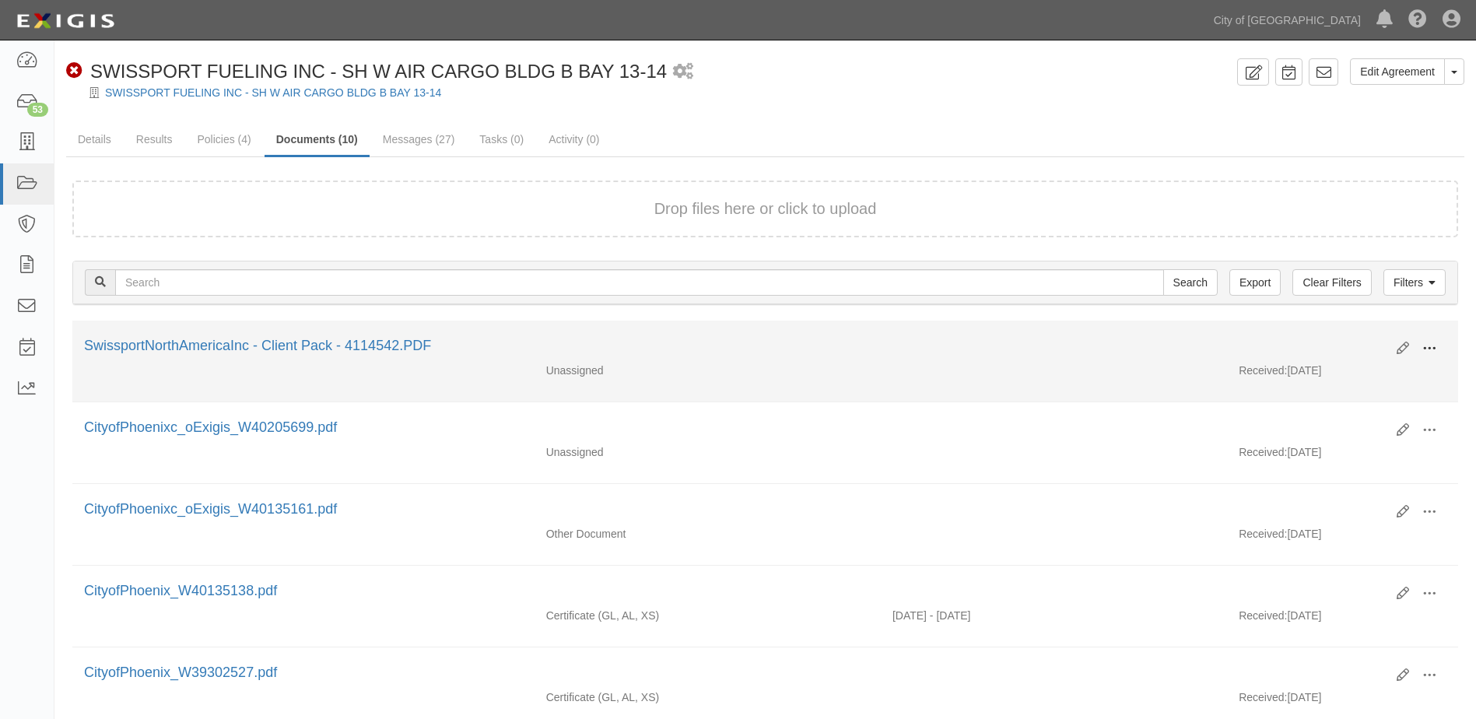
click at [1434, 354] on span at bounding box center [1429, 349] width 14 height 14
click at [1307, 370] on link "View" at bounding box center [1353, 371] width 123 height 28
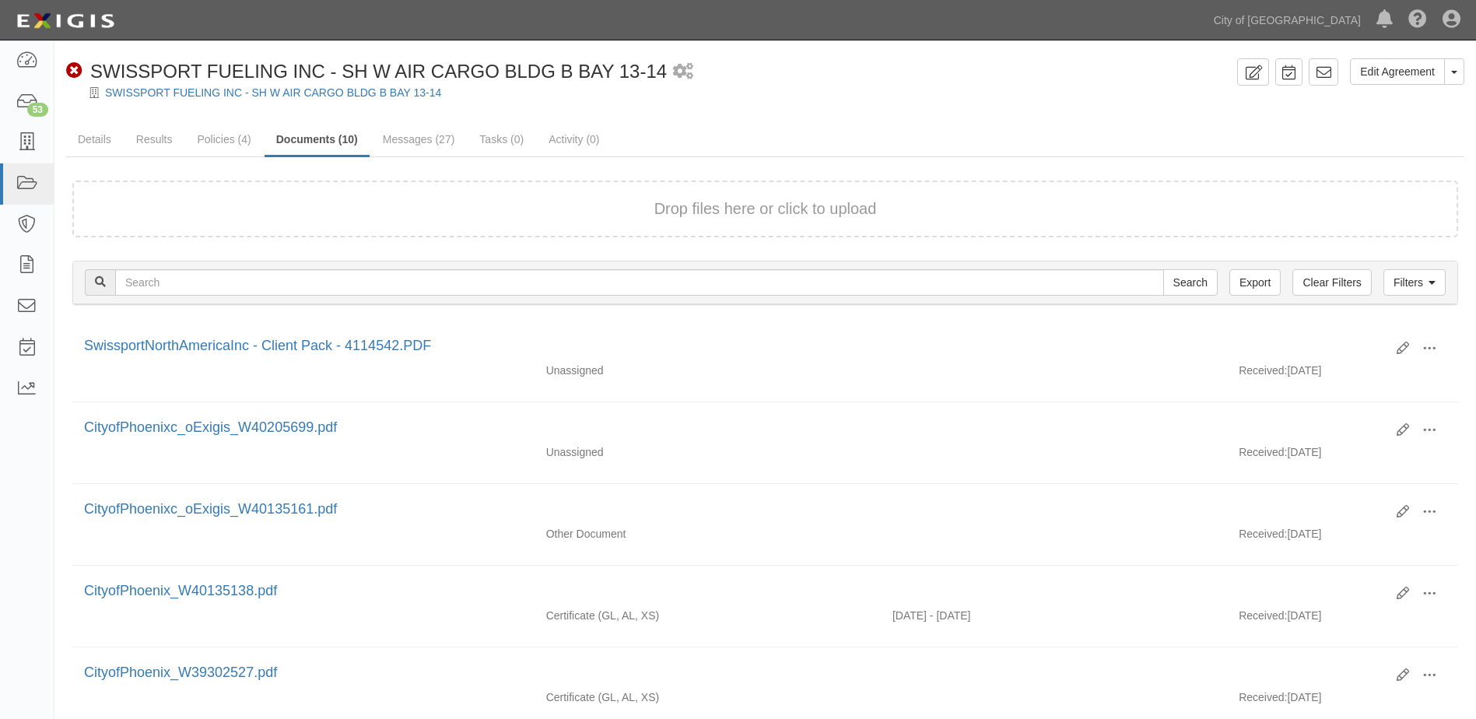
click at [1002, 111] on div at bounding box center [764, 106] width 1421 height 12
click at [33, 61] on icon at bounding box center [27, 61] width 22 height 18
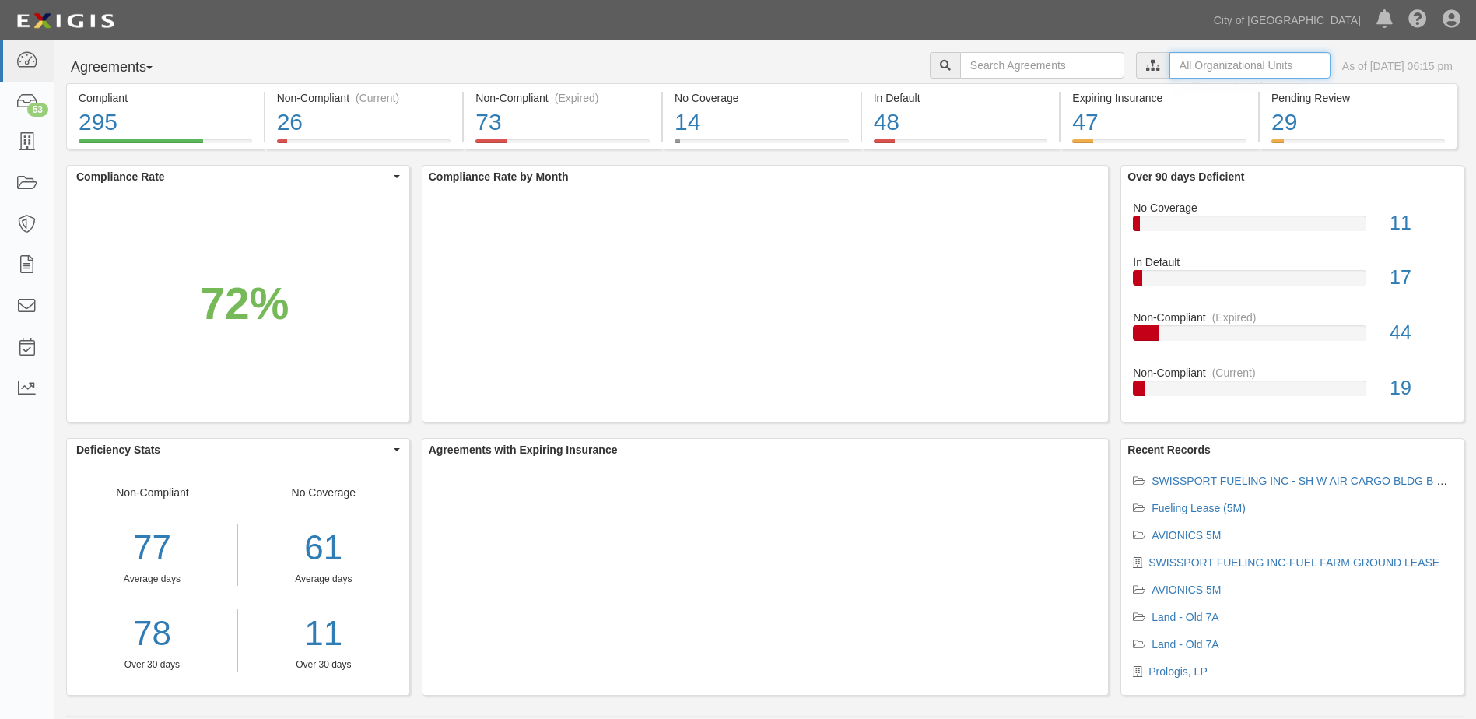
click at [1169, 71] on input "text" at bounding box center [1249, 65] width 161 height 26
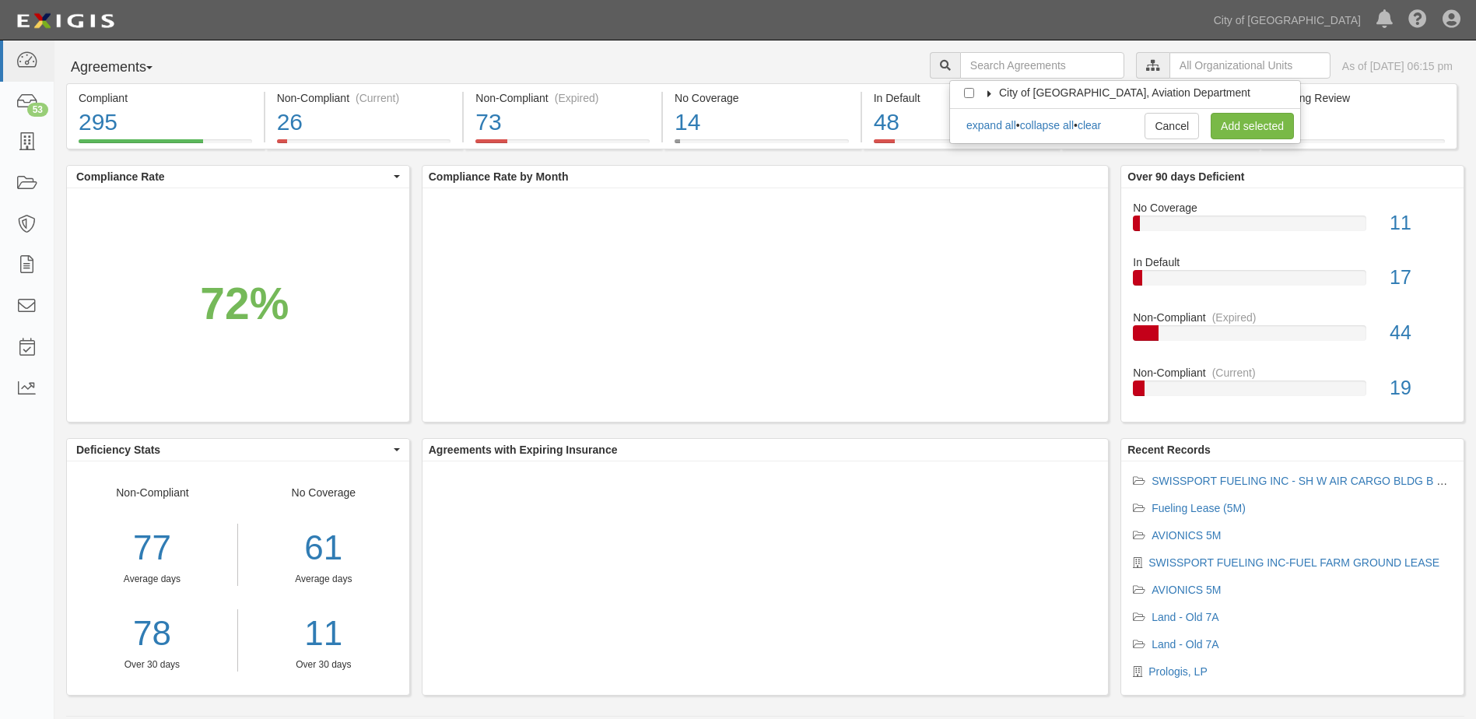
click at [988, 95] on icon at bounding box center [989, 93] width 11 height 7
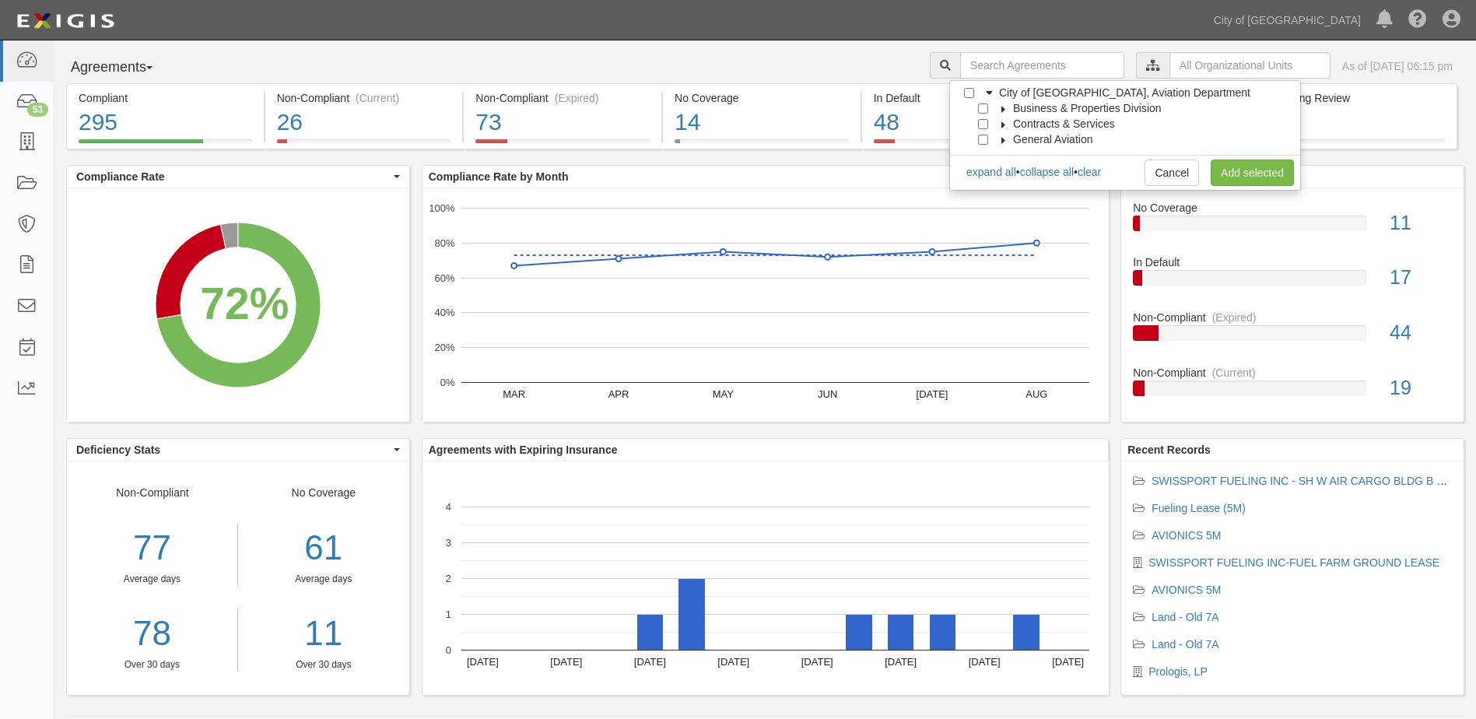
click at [1002, 107] on icon at bounding box center [1003, 109] width 11 height 7
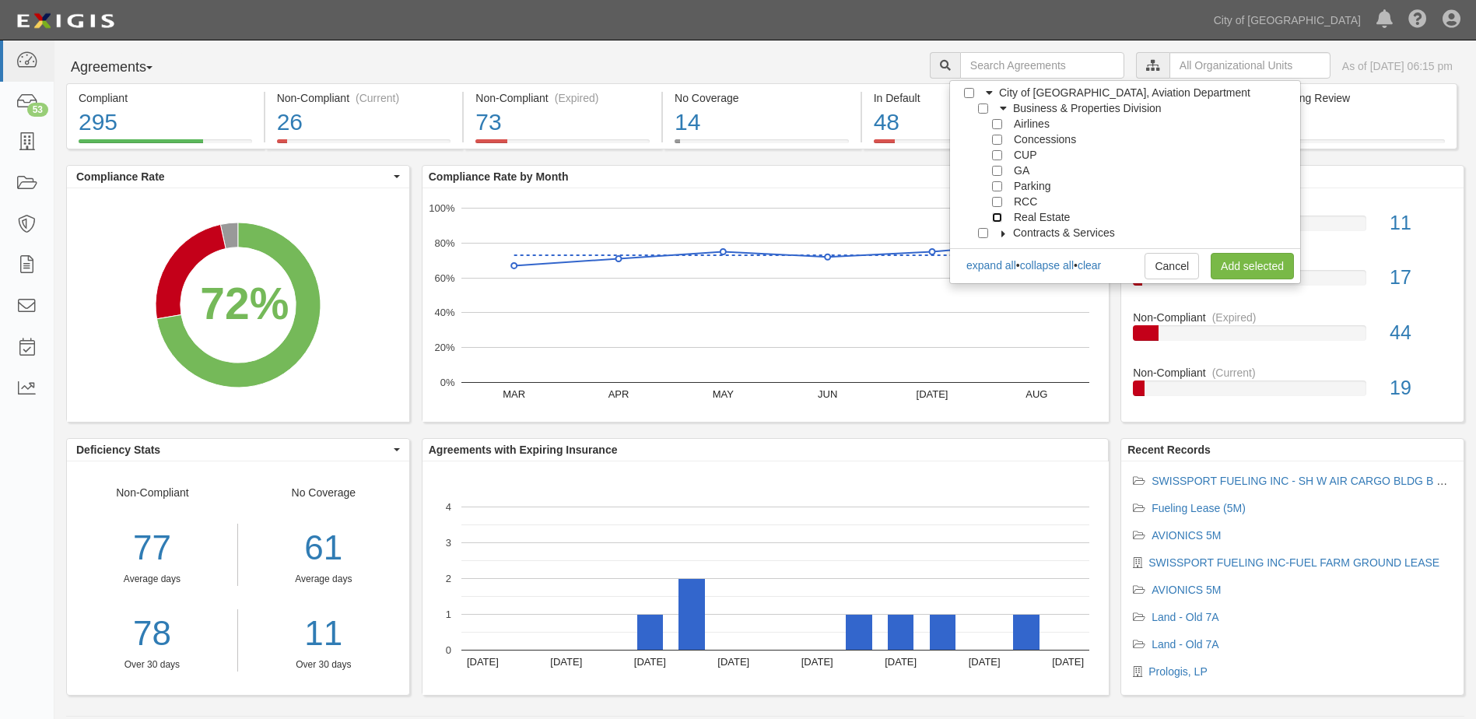
click at [997, 214] on input "Real Estate" at bounding box center [997, 217] width 10 height 10
checkbox input "true"
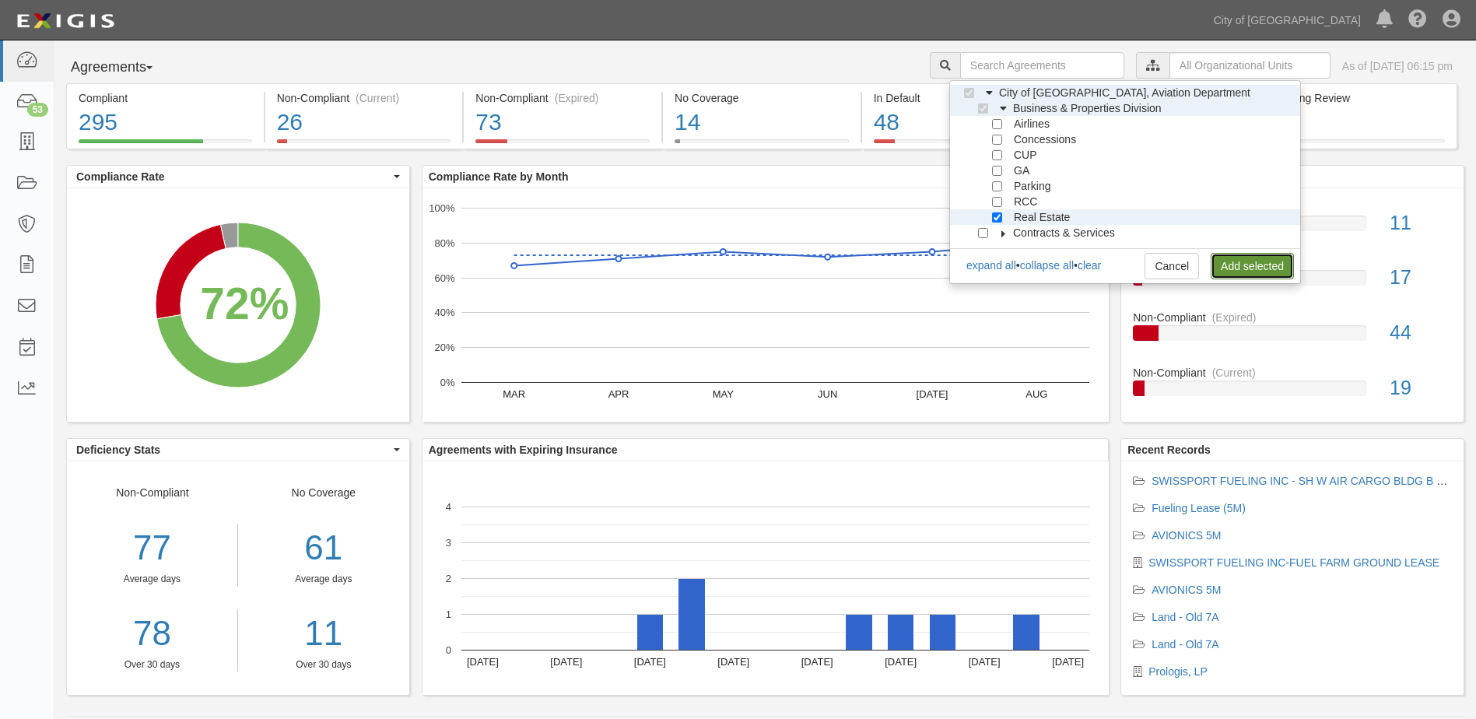
click at [1211, 258] on link "Add selected" at bounding box center [1252, 266] width 83 height 26
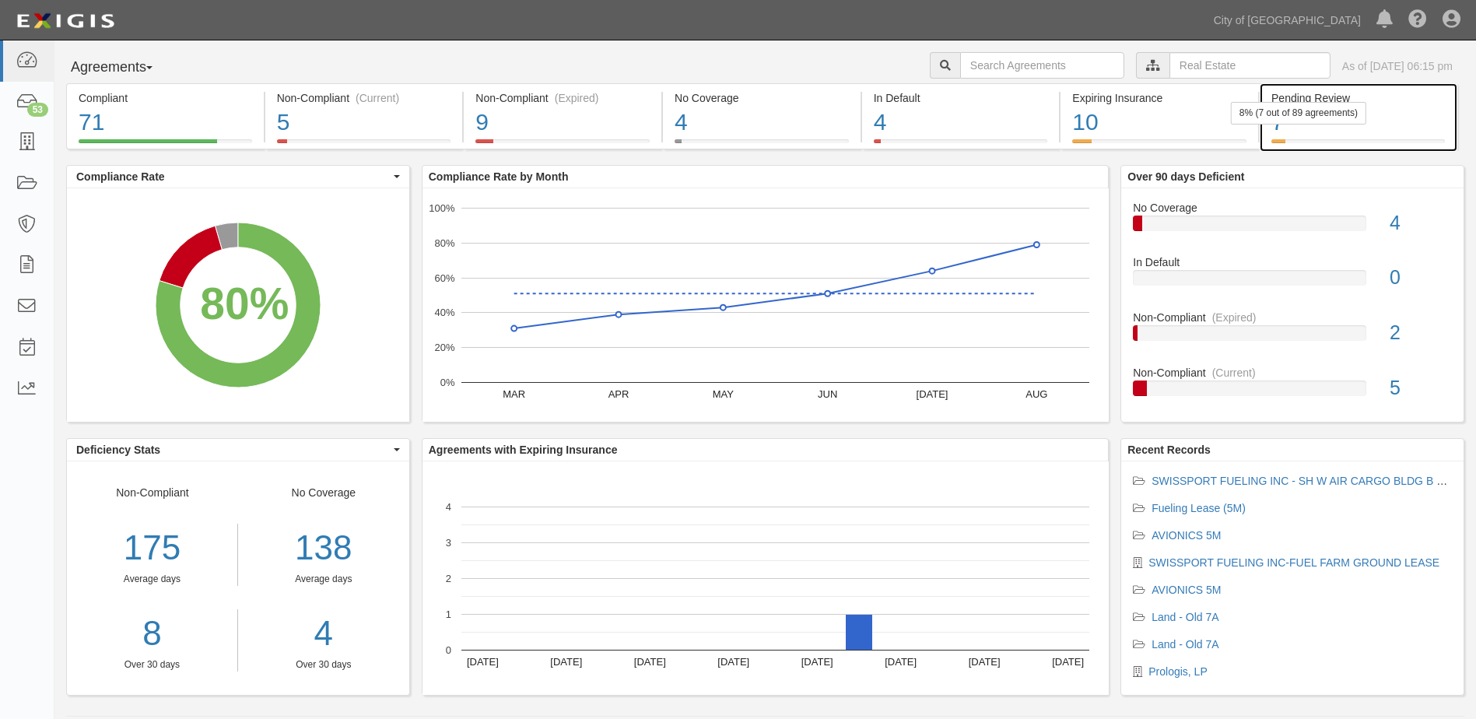
click at [1326, 124] on div "8% (7 out of 89 agreements)" at bounding box center [1298, 113] width 135 height 23
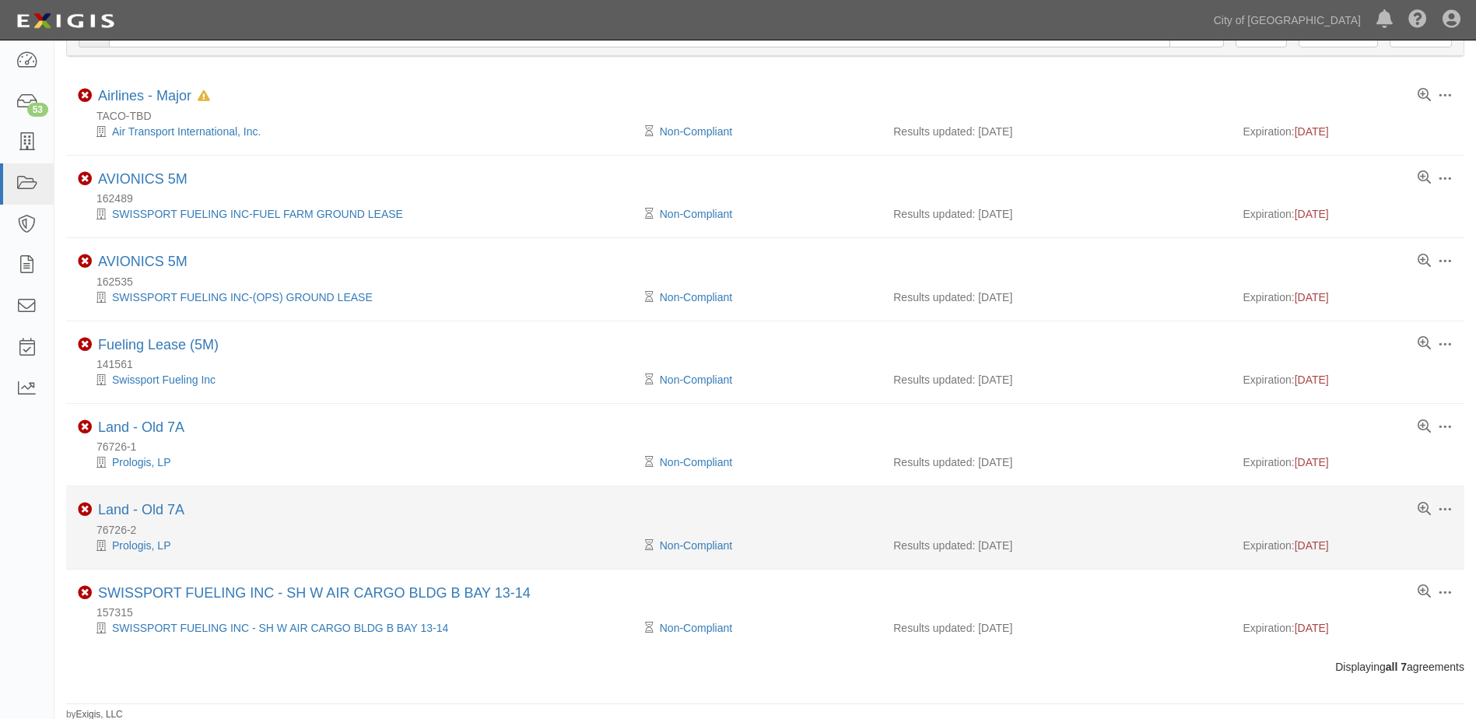
scroll to position [88, 0]
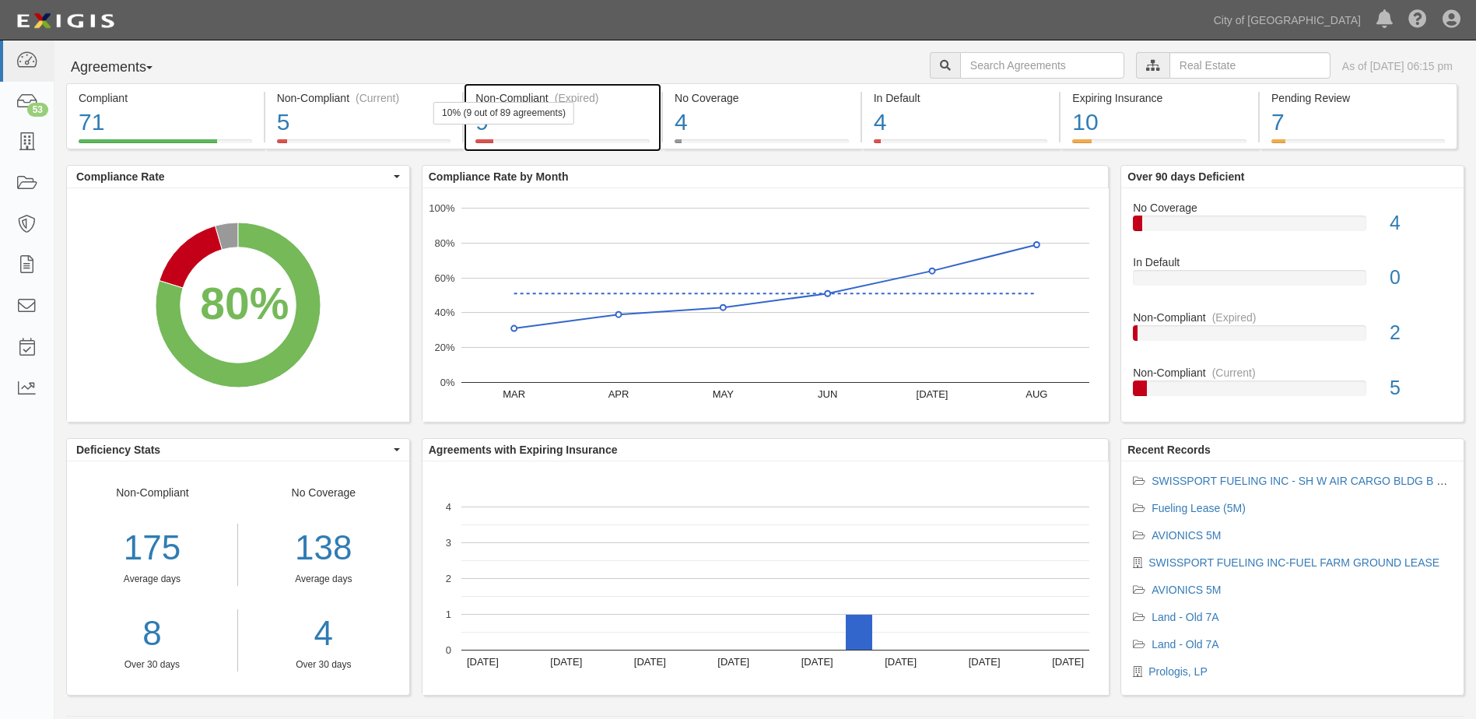
click at [558, 123] on div "10% (9 out of 89 agreements)" at bounding box center [503, 113] width 141 height 23
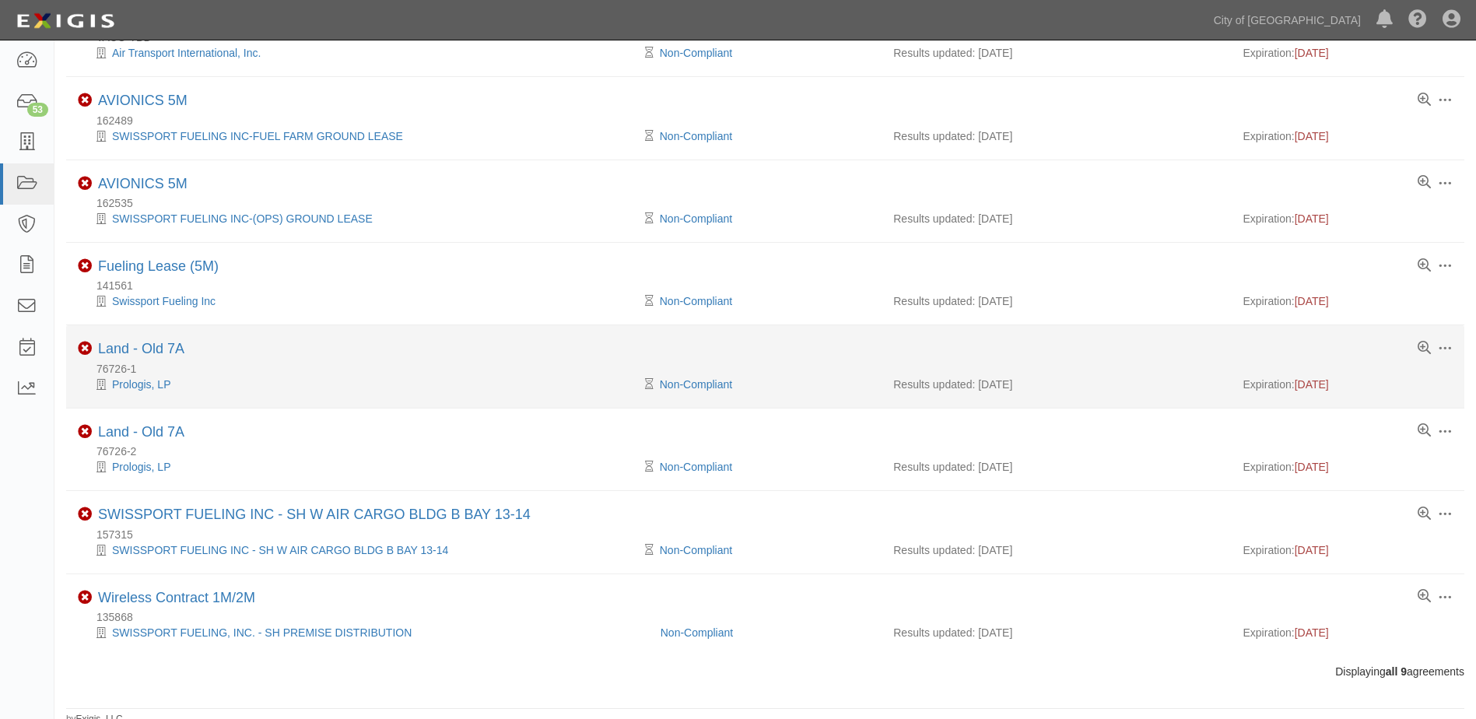
scroll to position [254, 0]
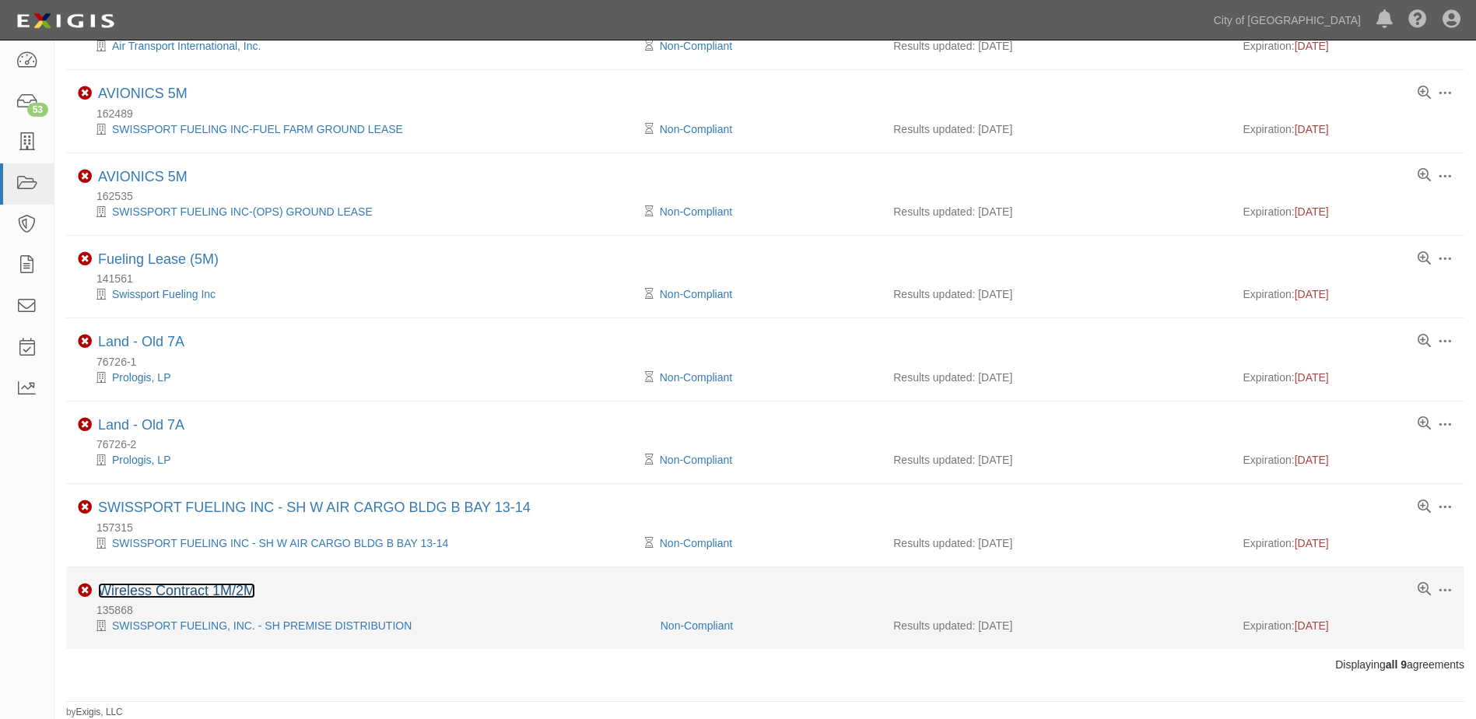
click at [205, 590] on link "Wireless Contract 1M/2M" at bounding box center [176, 591] width 157 height 16
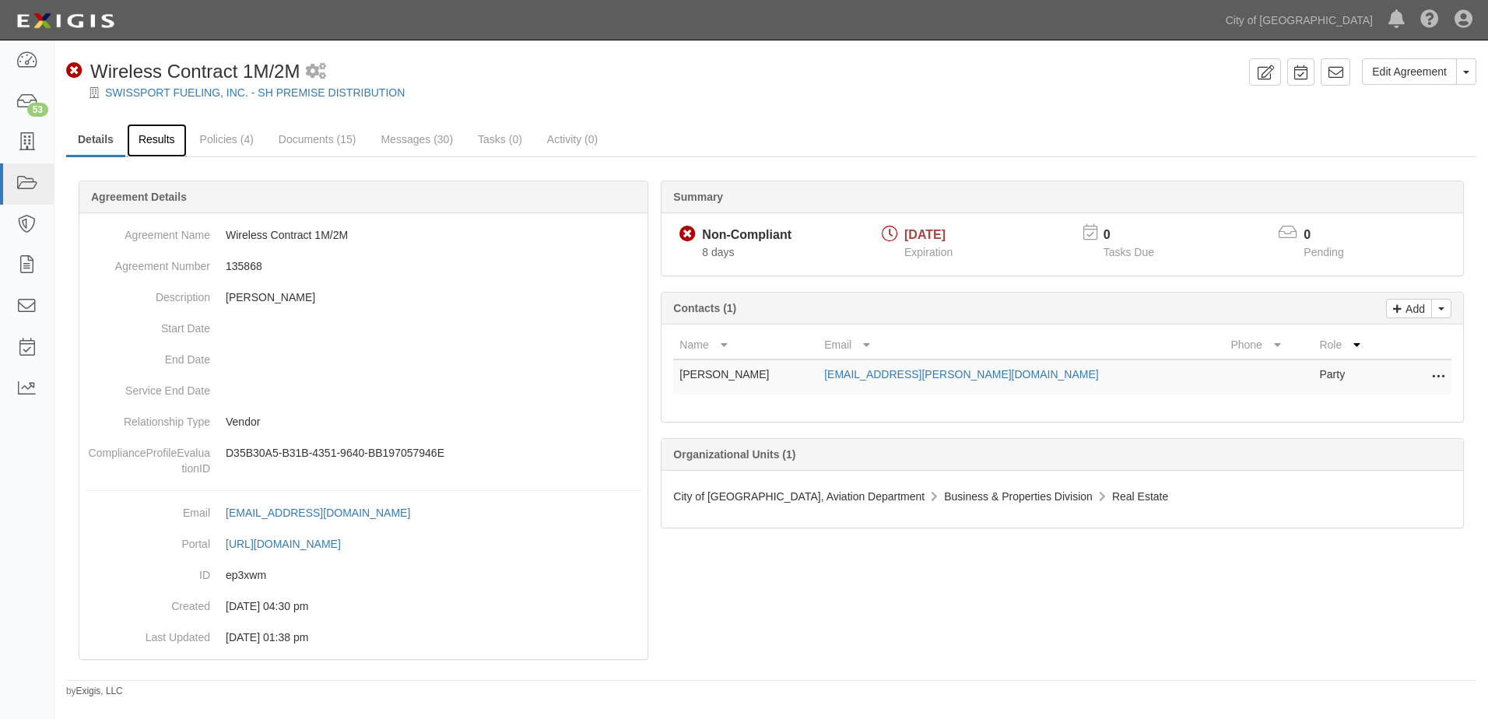
click at [178, 142] on link "Results" at bounding box center [157, 140] width 60 height 33
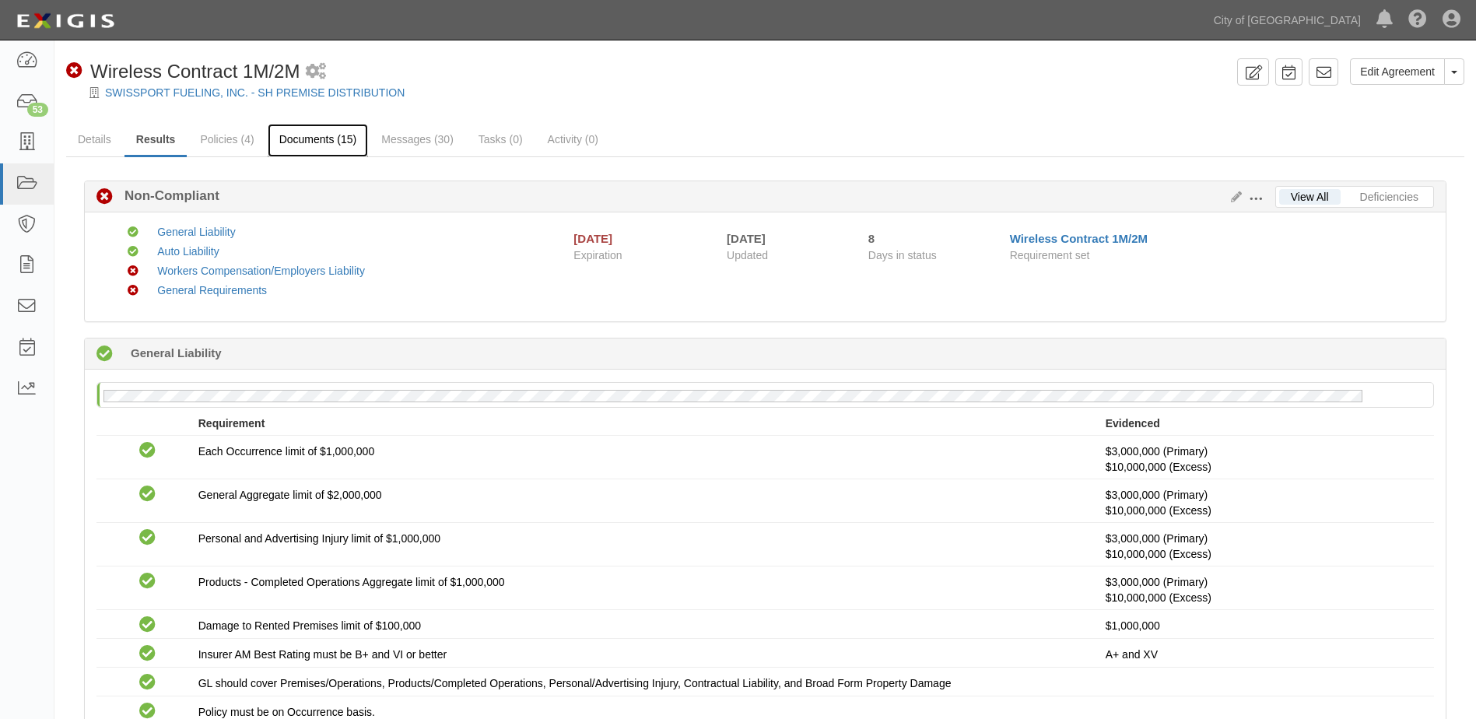
click at [293, 142] on link "Documents (15)" at bounding box center [318, 140] width 101 height 33
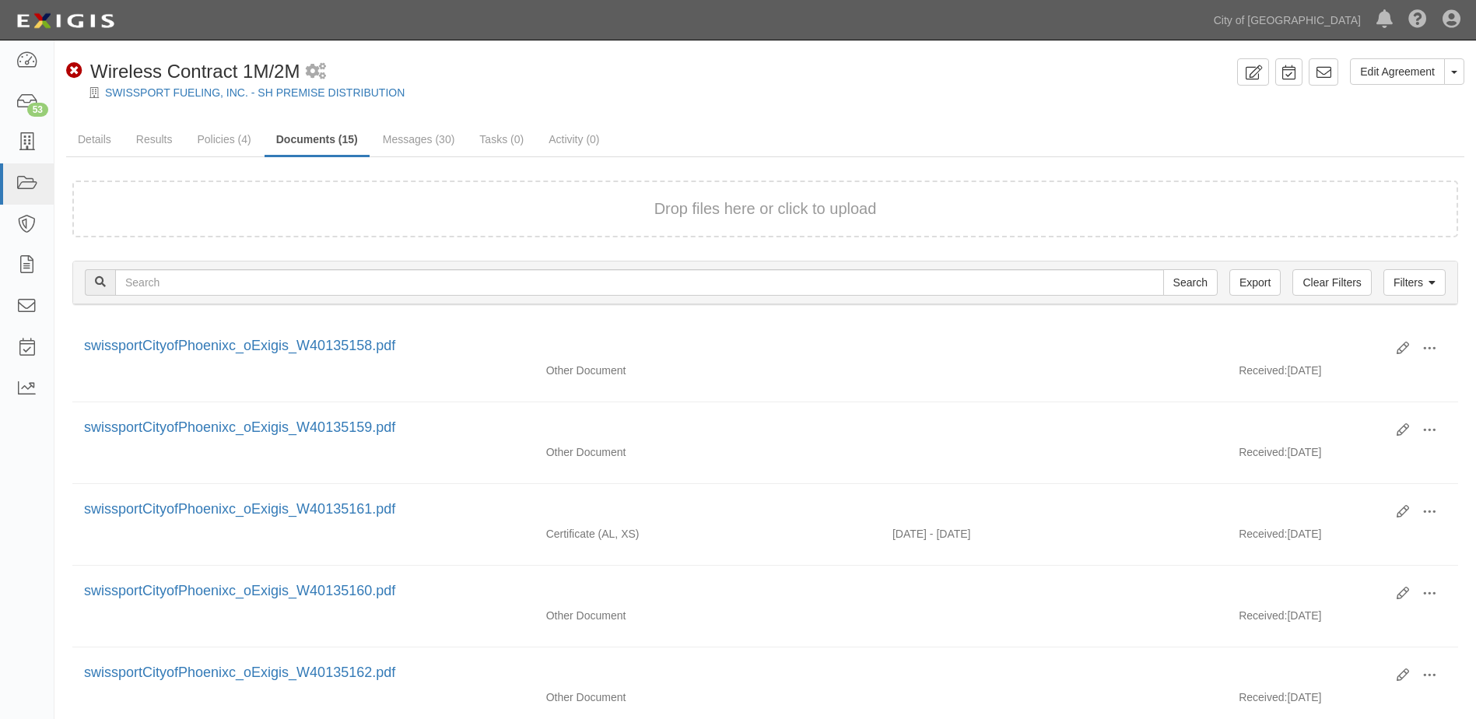
click at [696, 217] on button "Drop files here or click to upload" at bounding box center [765, 209] width 223 height 23
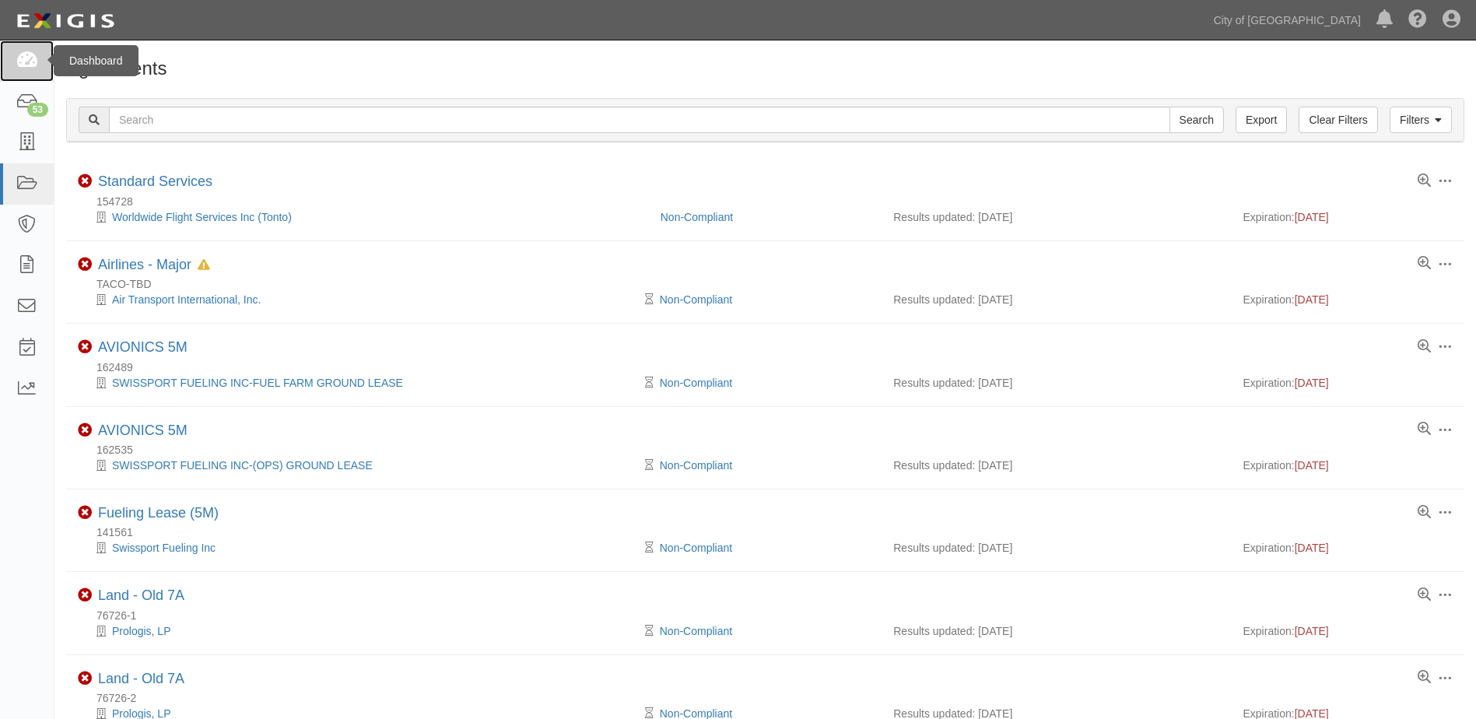
click at [34, 59] on icon at bounding box center [27, 61] width 22 height 18
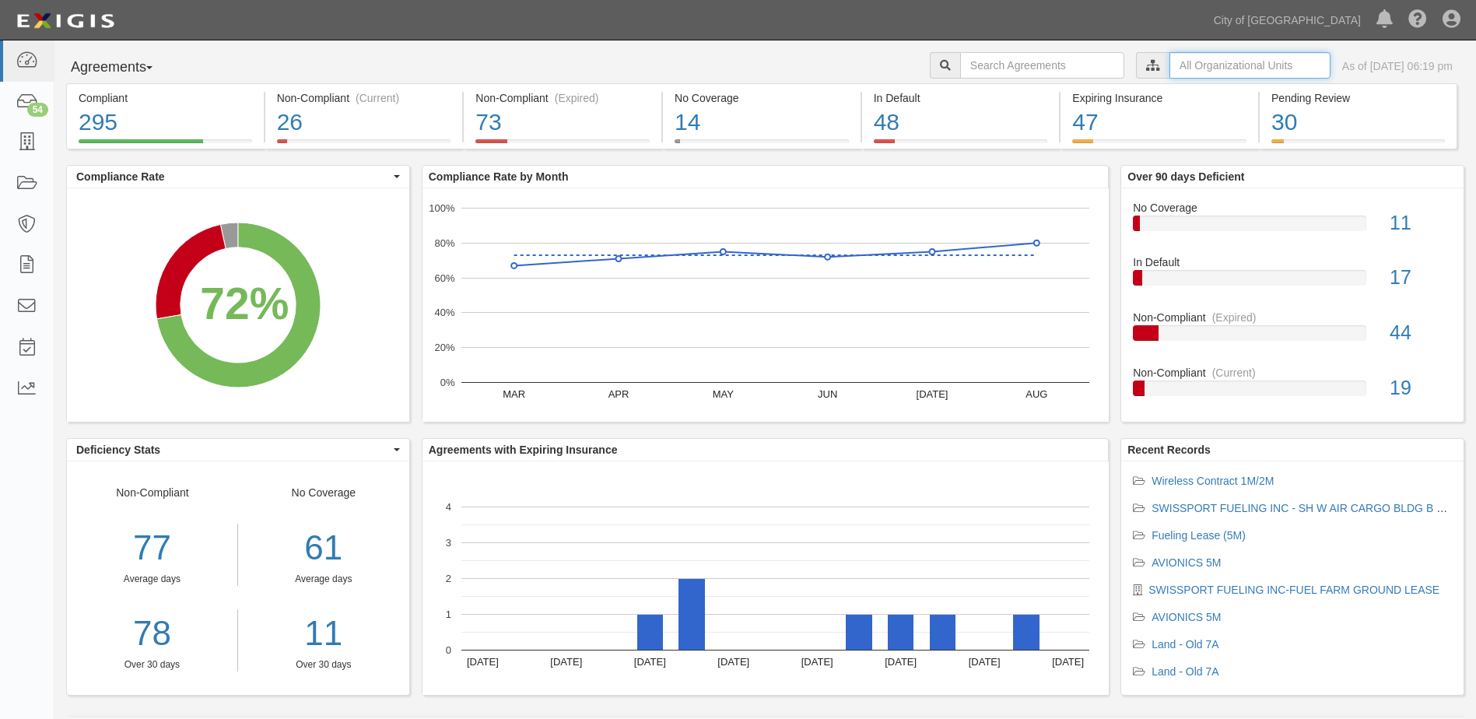
click at [1171, 68] on input "text" at bounding box center [1249, 65] width 161 height 26
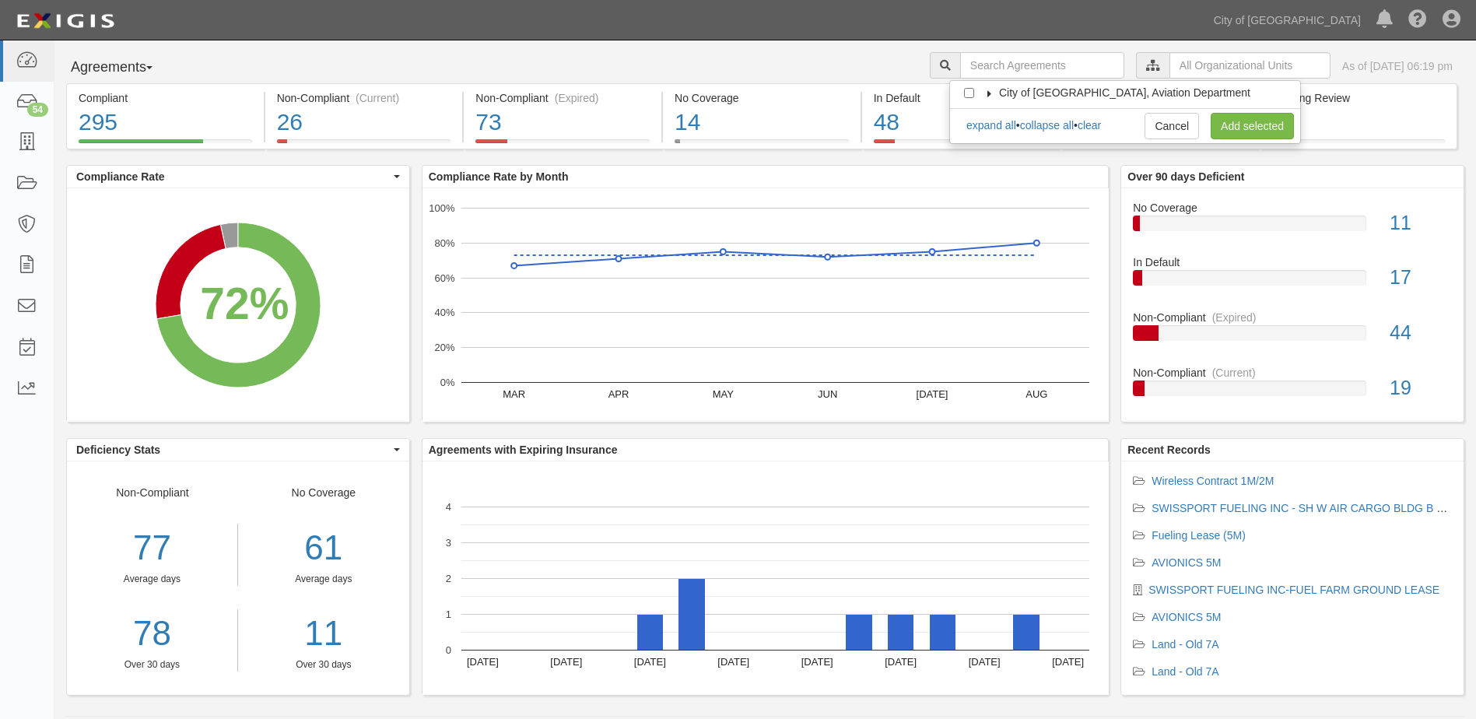
click at [985, 95] on icon at bounding box center [989, 93] width 11 height 7
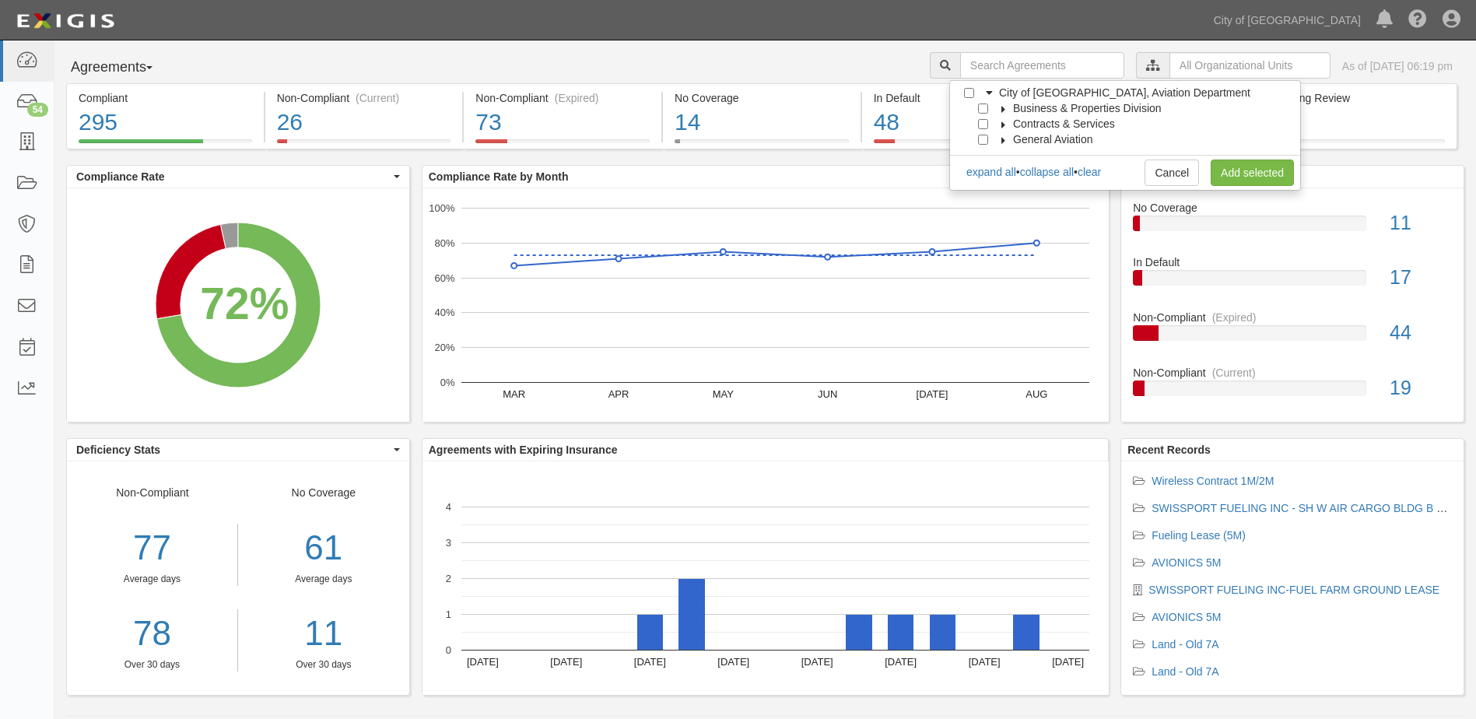
click at [1000, 111] on icon at bounding box center [1003, 109] width 11 height 7
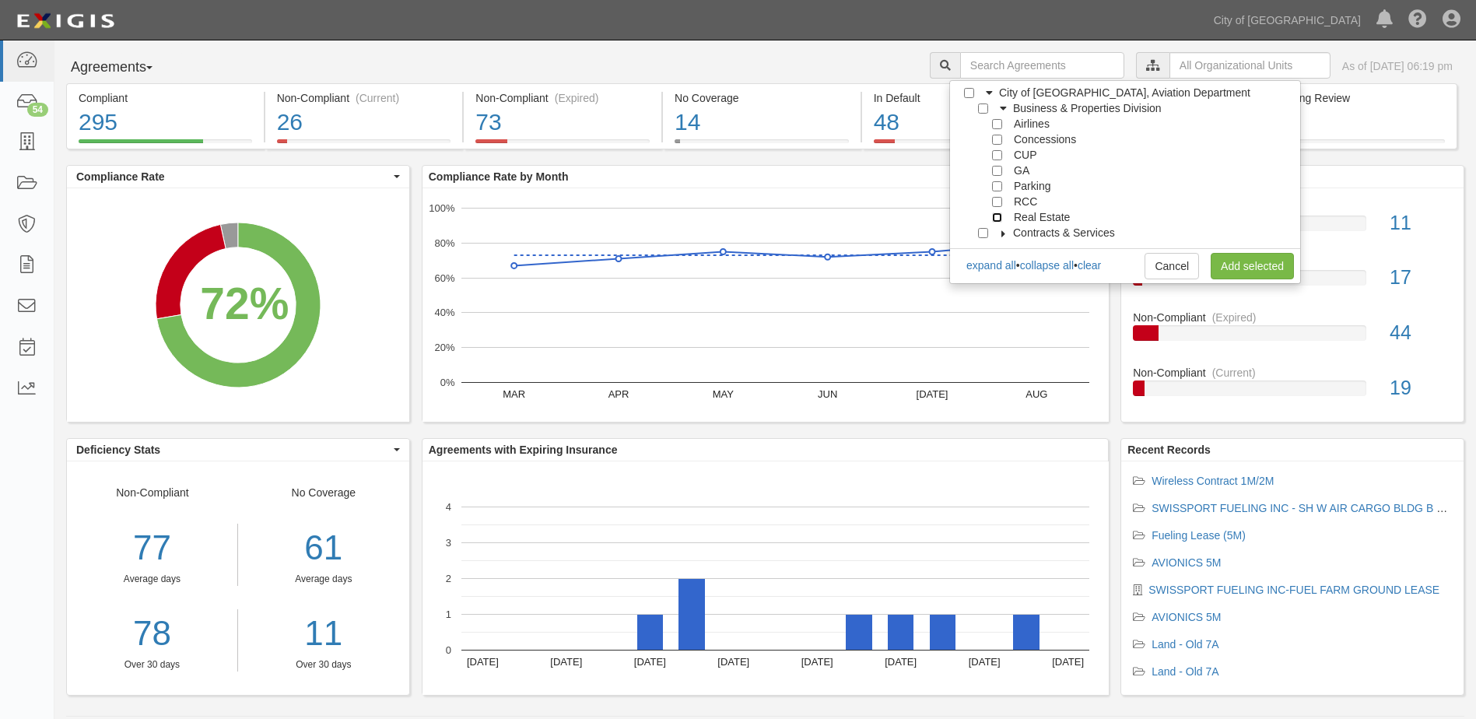
click at [997, 220] on input "Real Estate" at bounding box center [997, 217] width 10 height 10
checkbox input "true"
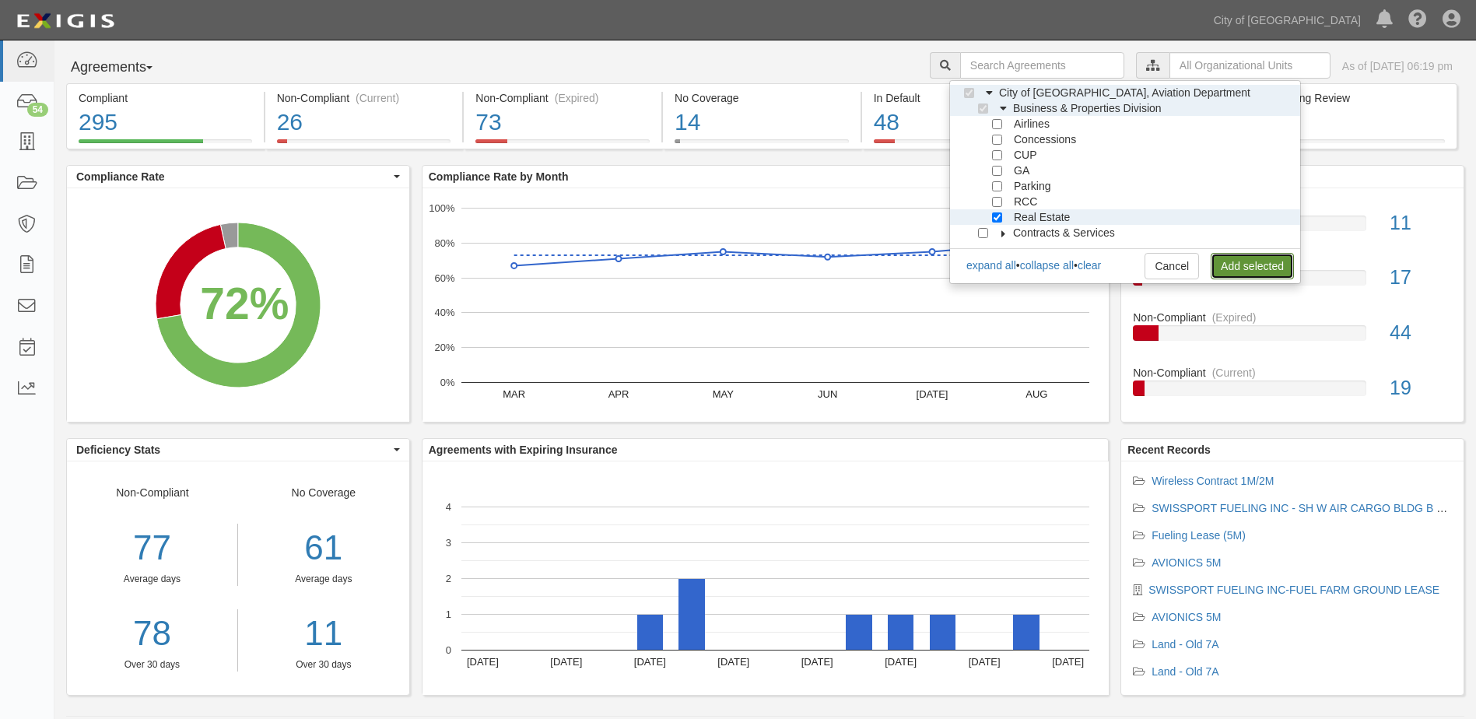
click at [1262, 268] on link "Add selected" at bounding box center [1252, 266] width 83 height 26
